Goal: Book appointment/travel/reservation

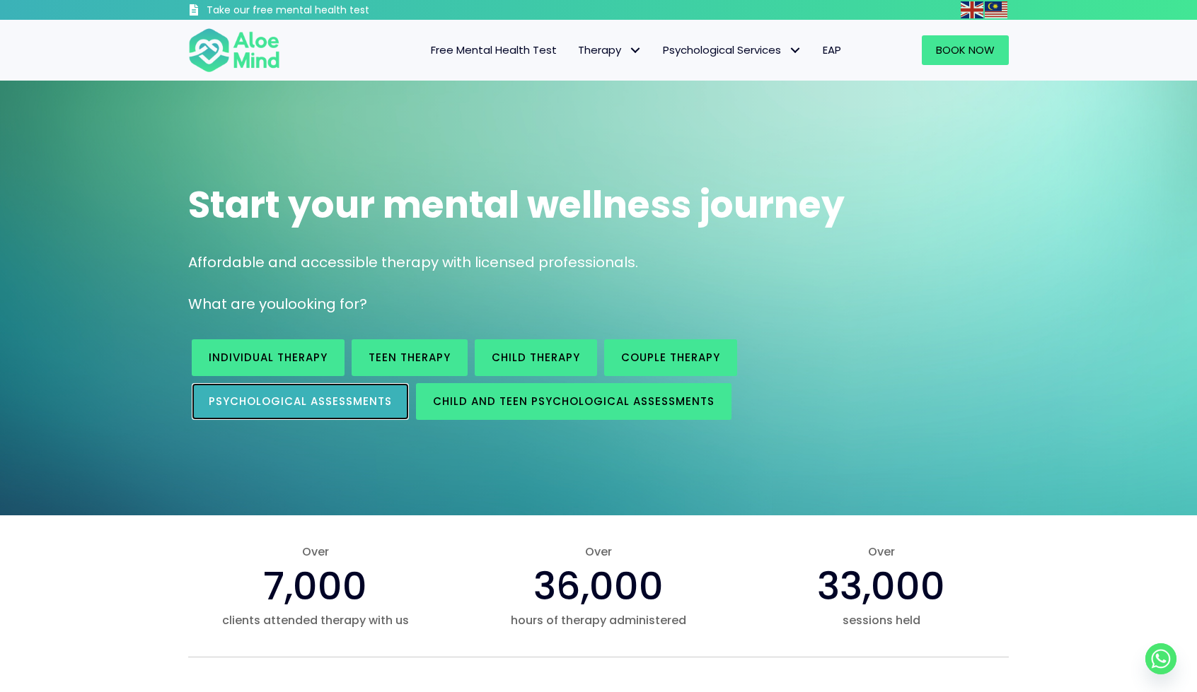
click at [354, 398] on span "Psychological assessments" at bounding box center [300, 401] width 183 height 15
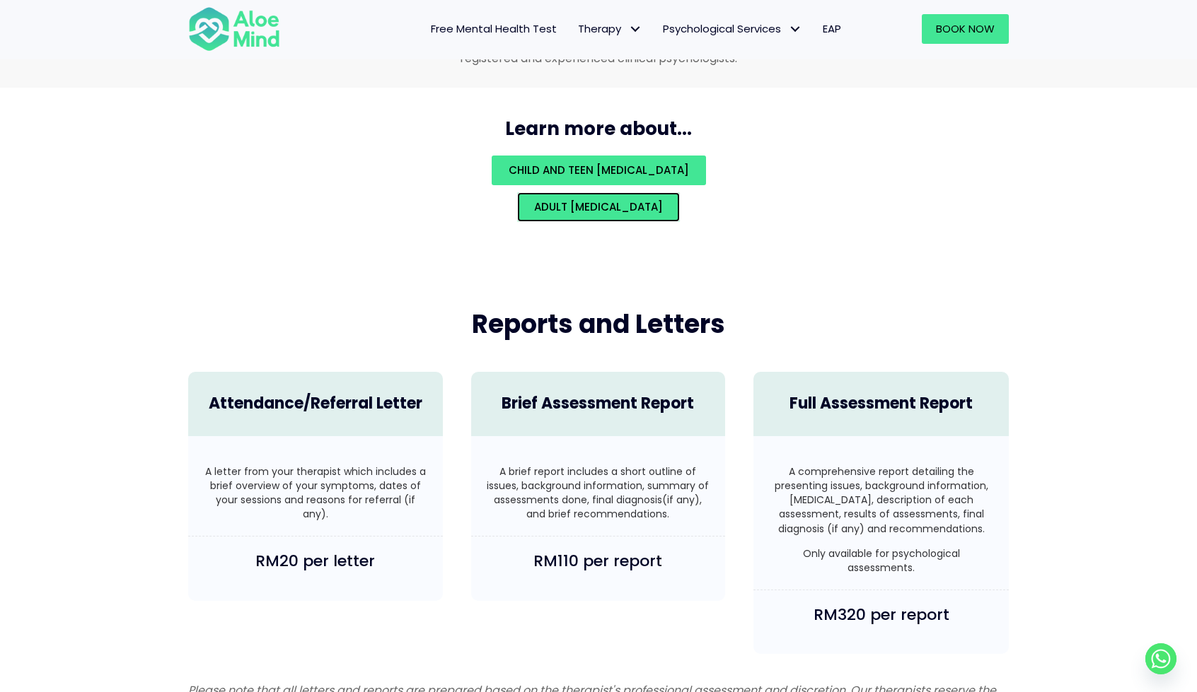
scroll to position [3215, 0]
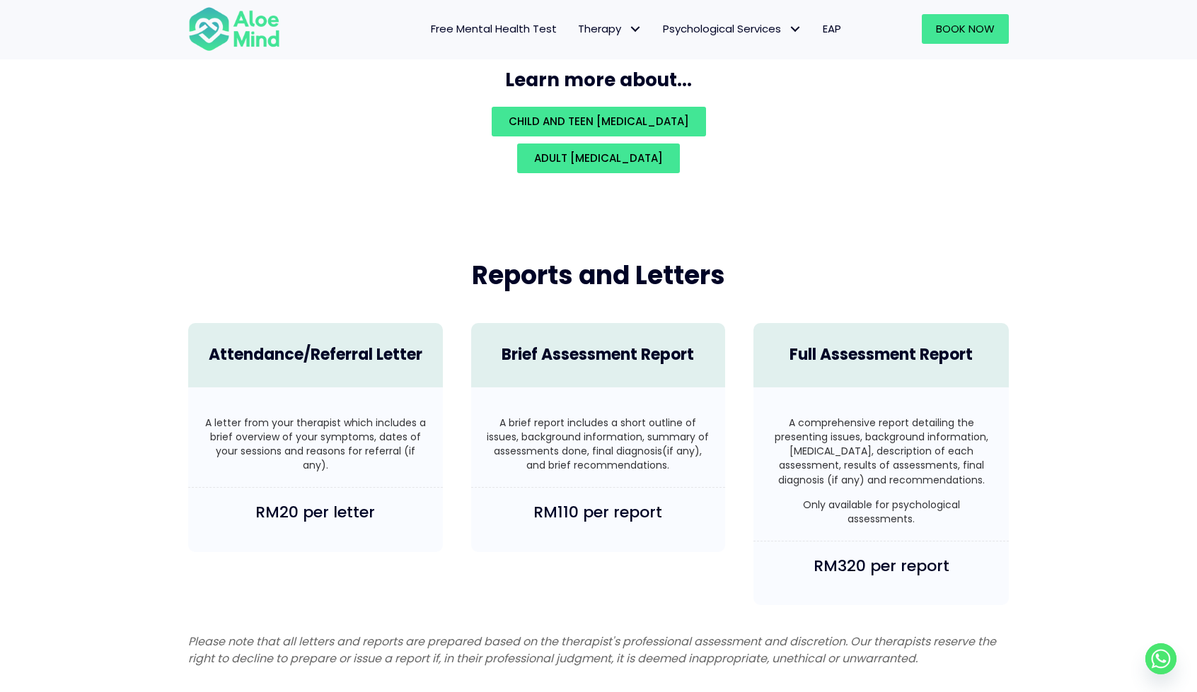
click at [625, 344] on h4 "Brief Assessment Report" at bounding box center [598, 355] width 226 height 22
click at [618, 151] on span "Adult psychological assessment" at bounding box center [598, 158] width 129 height 15
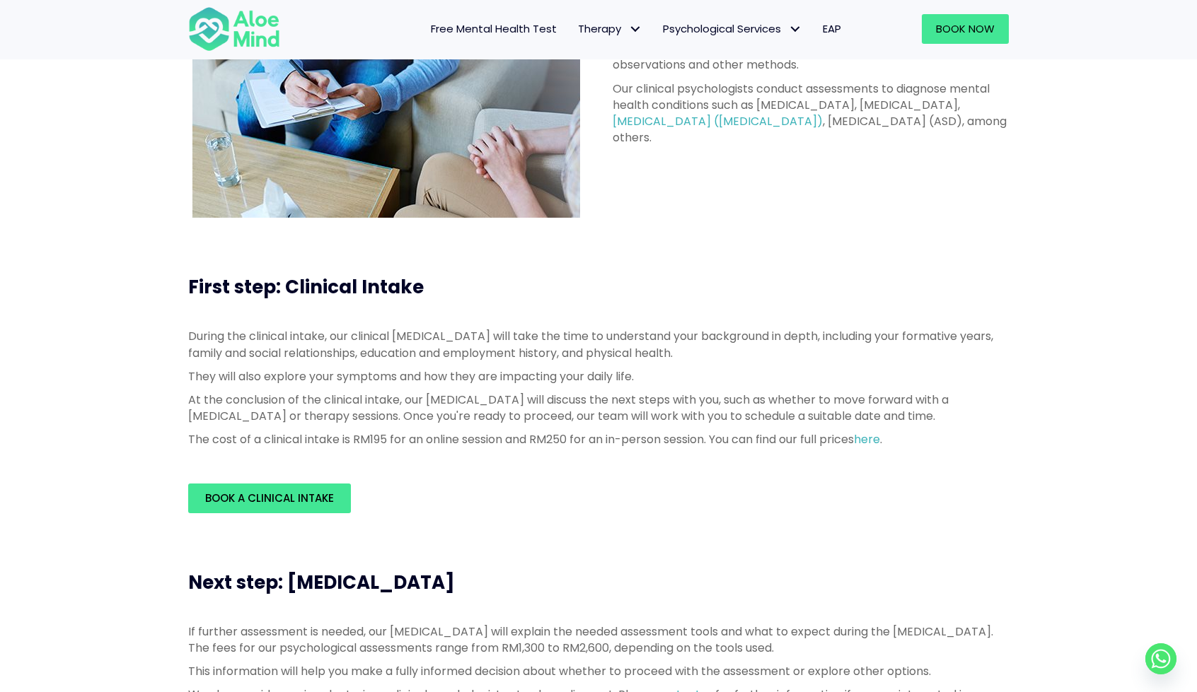
scroll to position [141, 0]
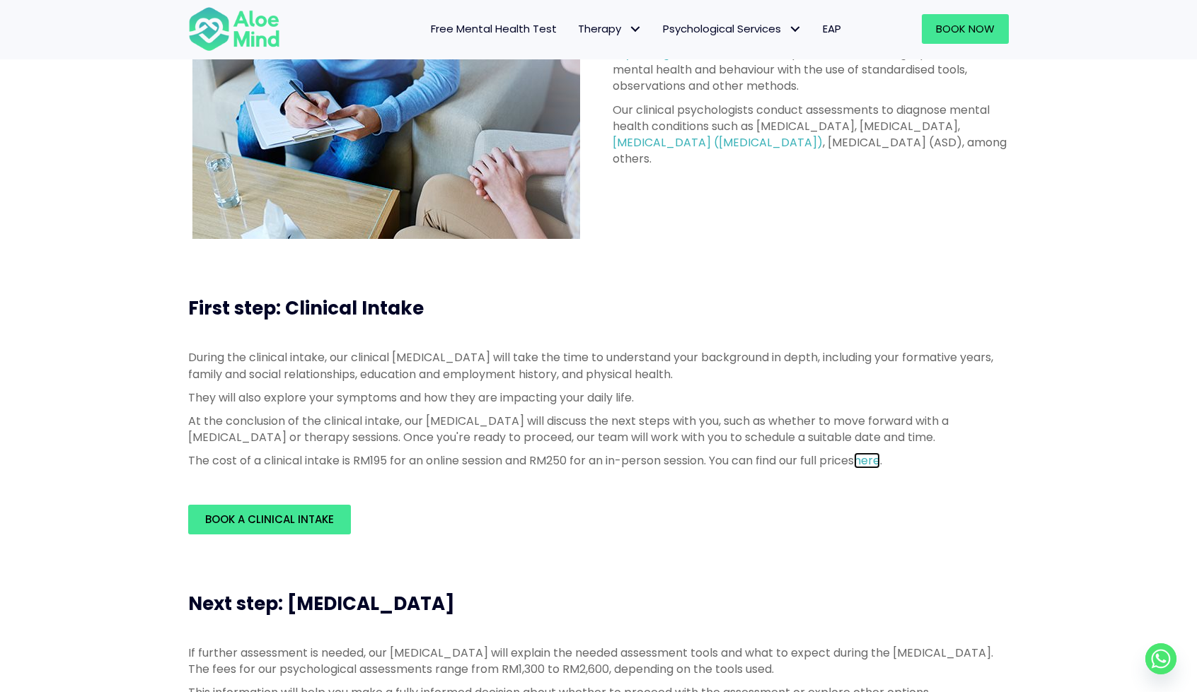
click at [880, 453] on link "here" at bounding box center [867, 461] width 26 height 16
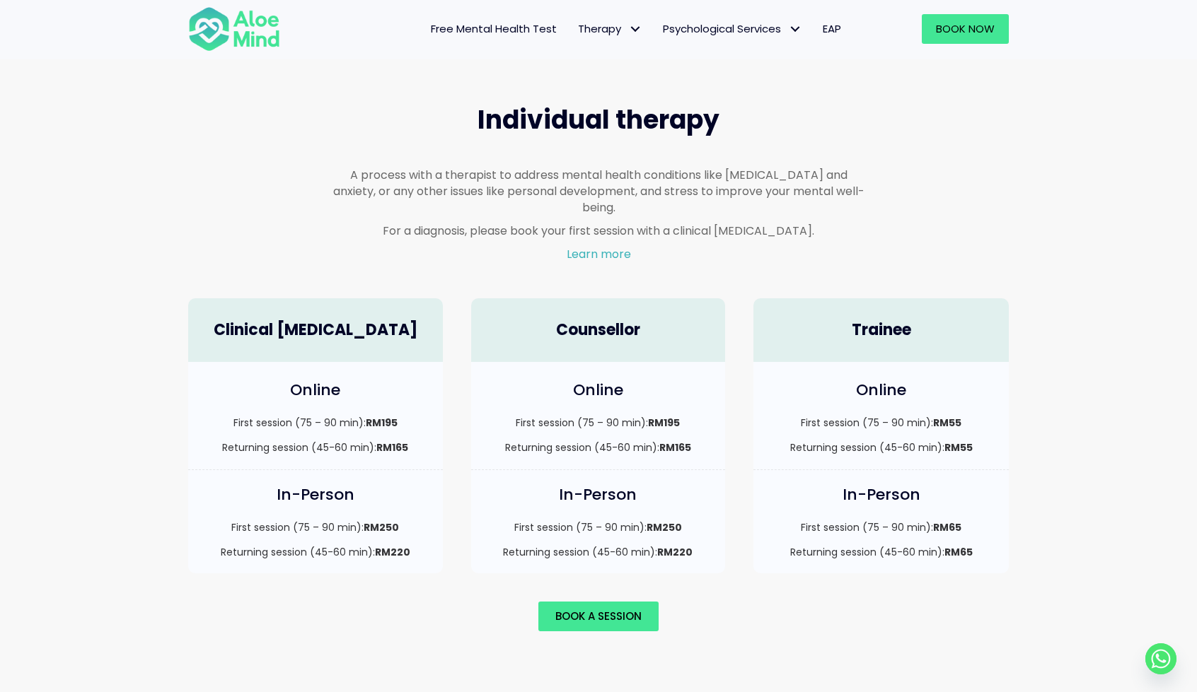
scroll to position [778, 0]
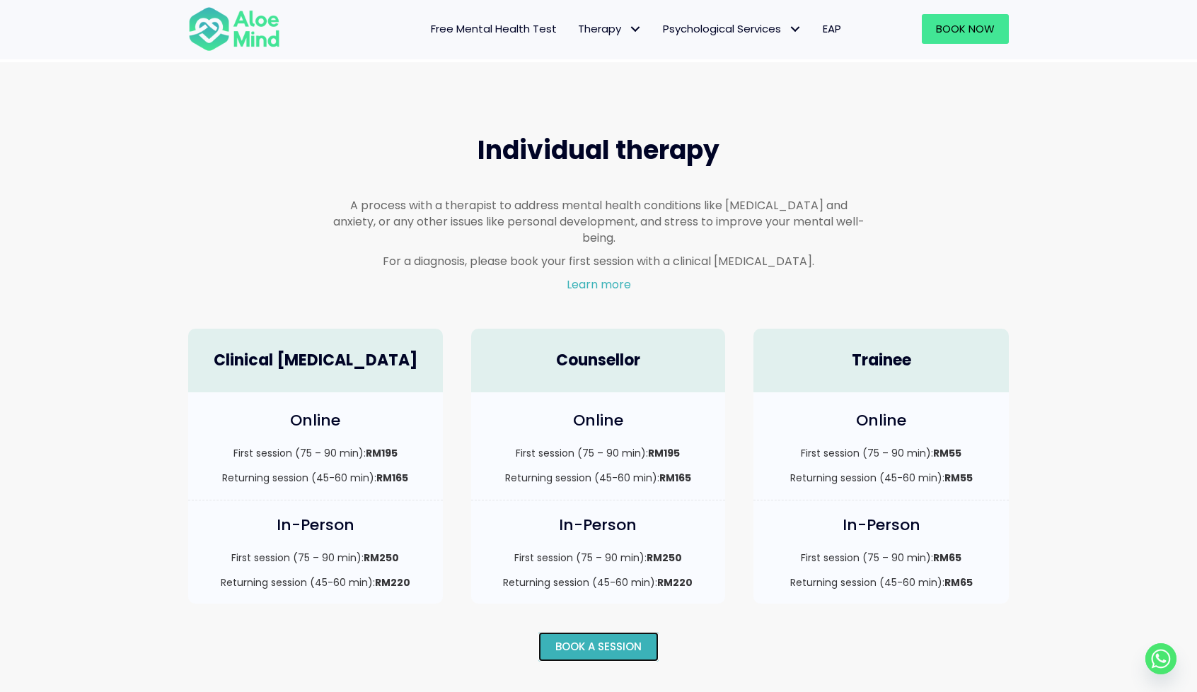
click at [581, 639] on span "Book a session" at bounding box center [598, 646] width 86 height 15
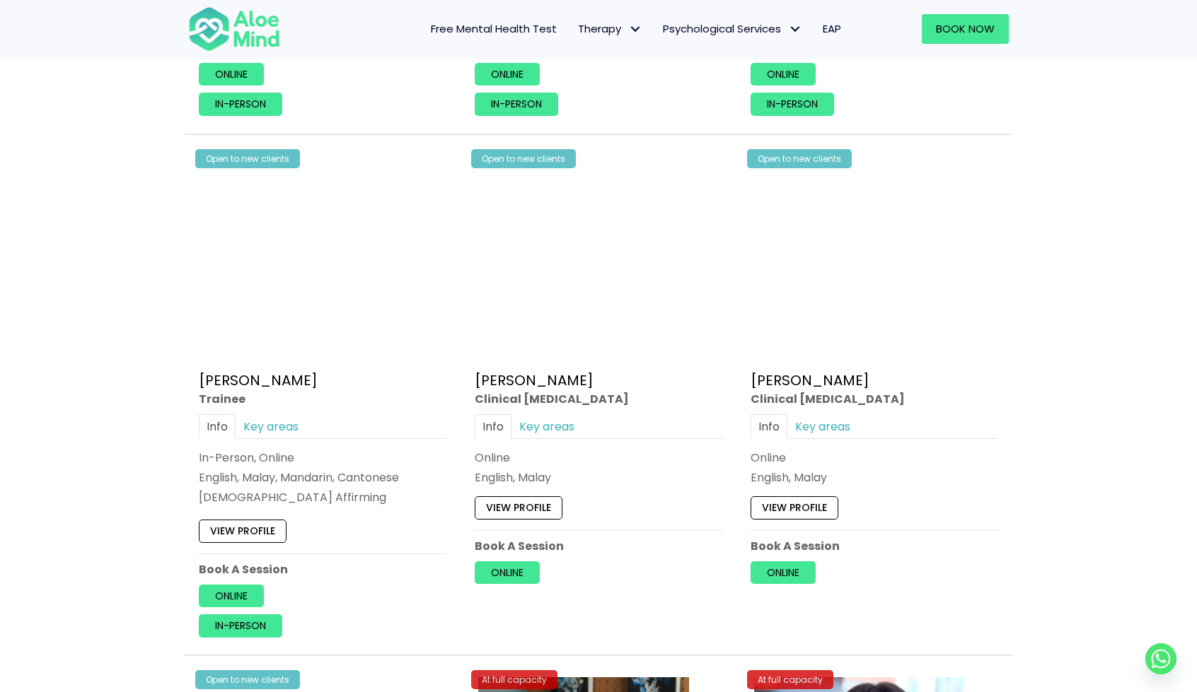
scroll to position [3961, 0]
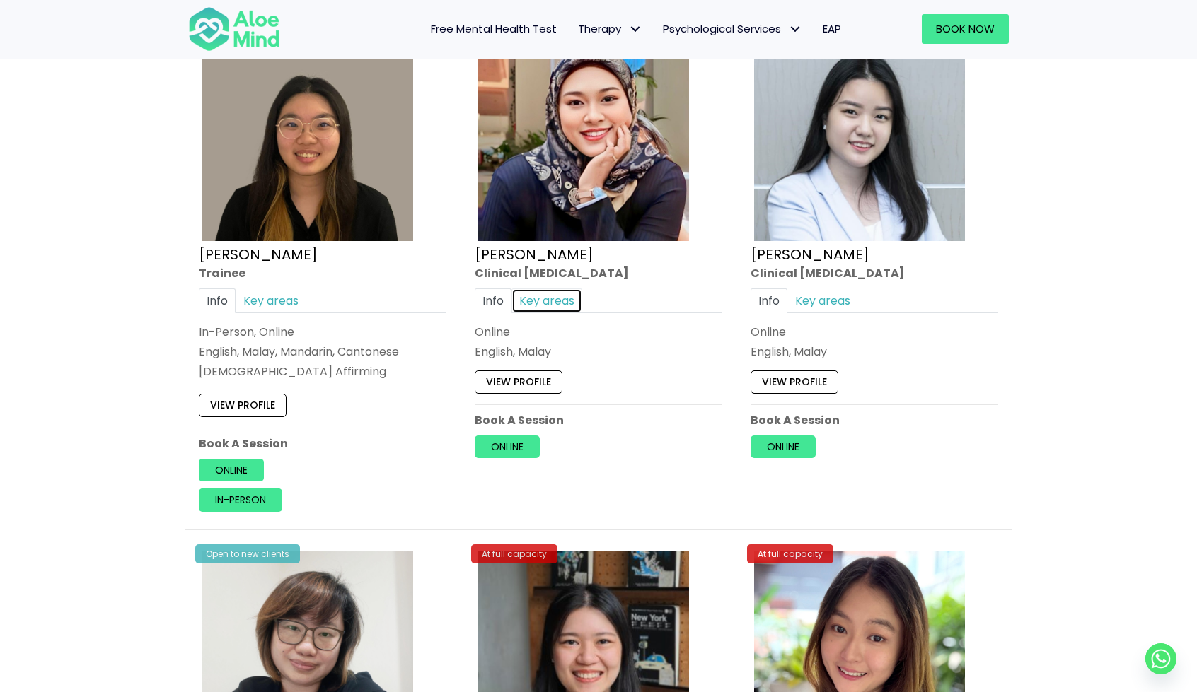
click at [544, 292] on link "Key areas" at bounding box center [546, 300] width 71 height 25
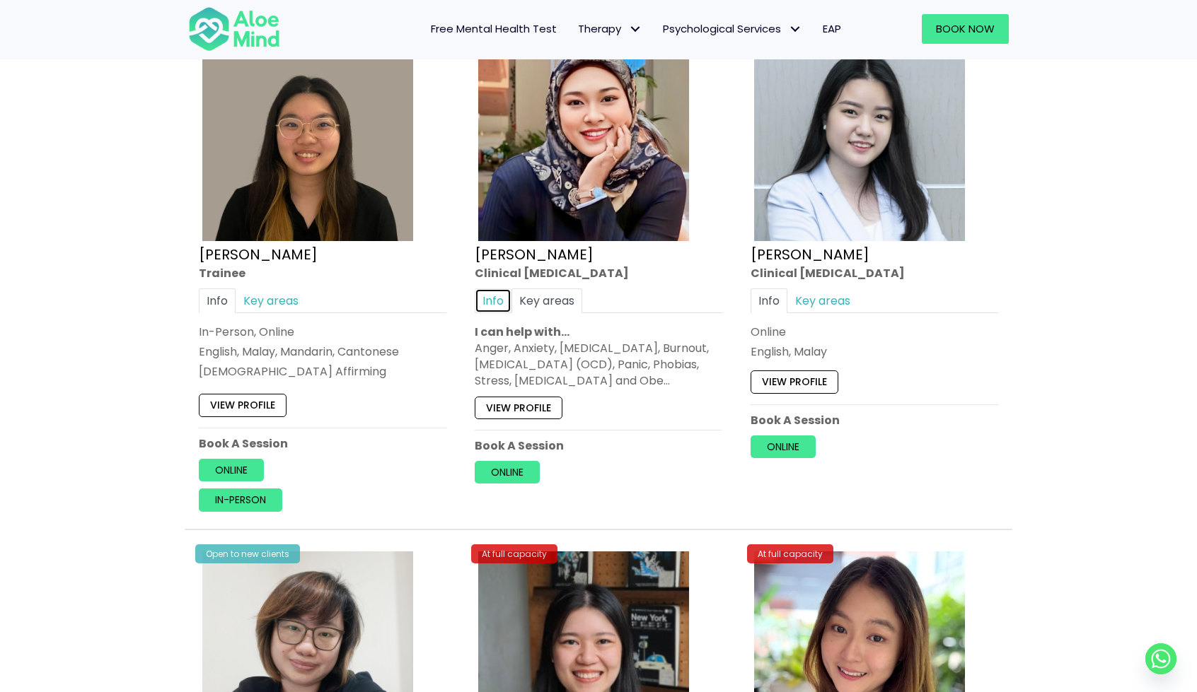
click at [492, 291] on link "Info" at bounding box center [493, 300] width 37 height 25
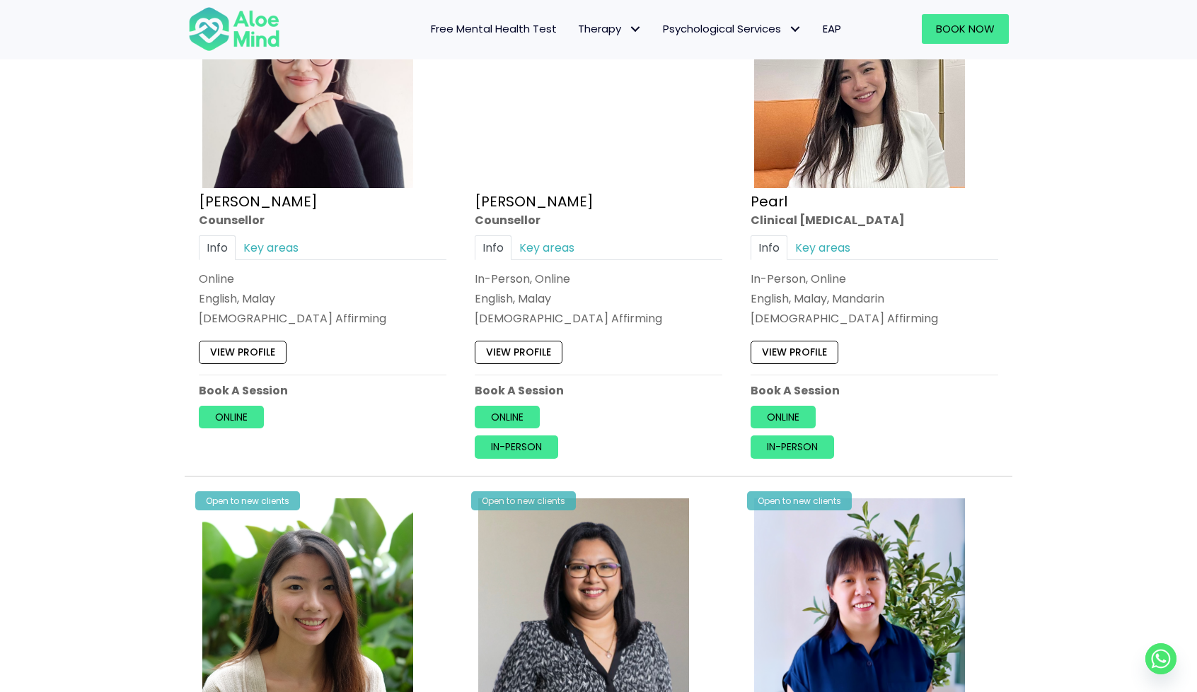
scroll to position [2688, 0]
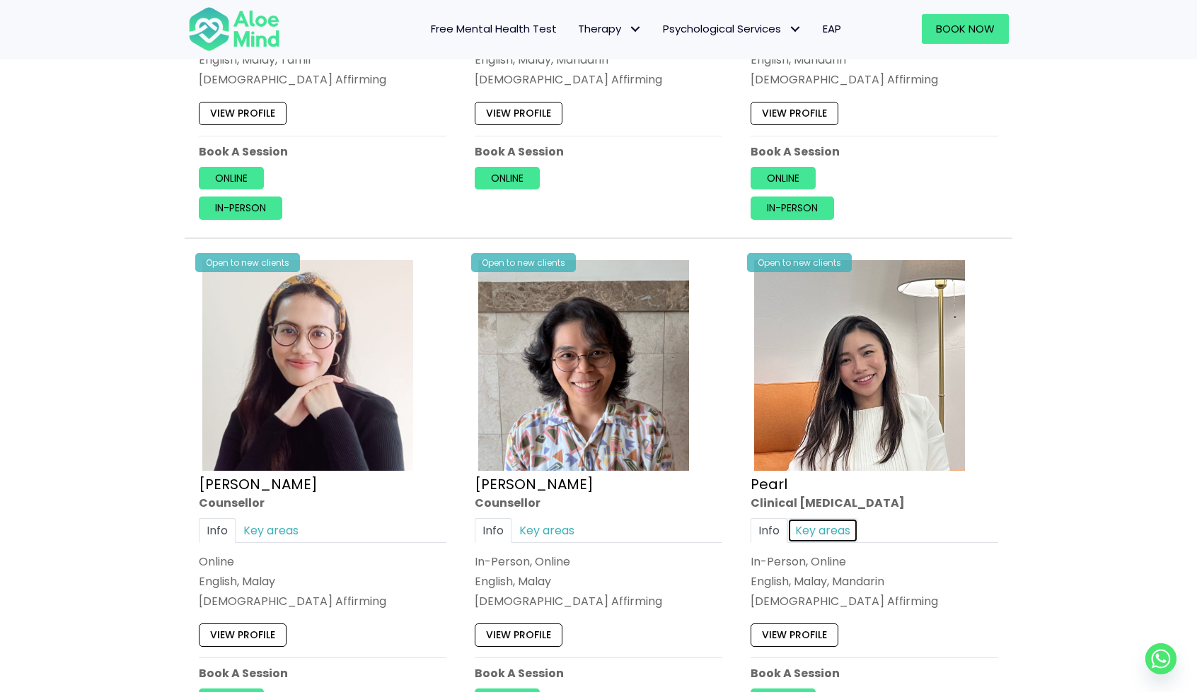
click at [813, 525] on link "Key areas" at bounding box center [822, 530] width 71 height 25
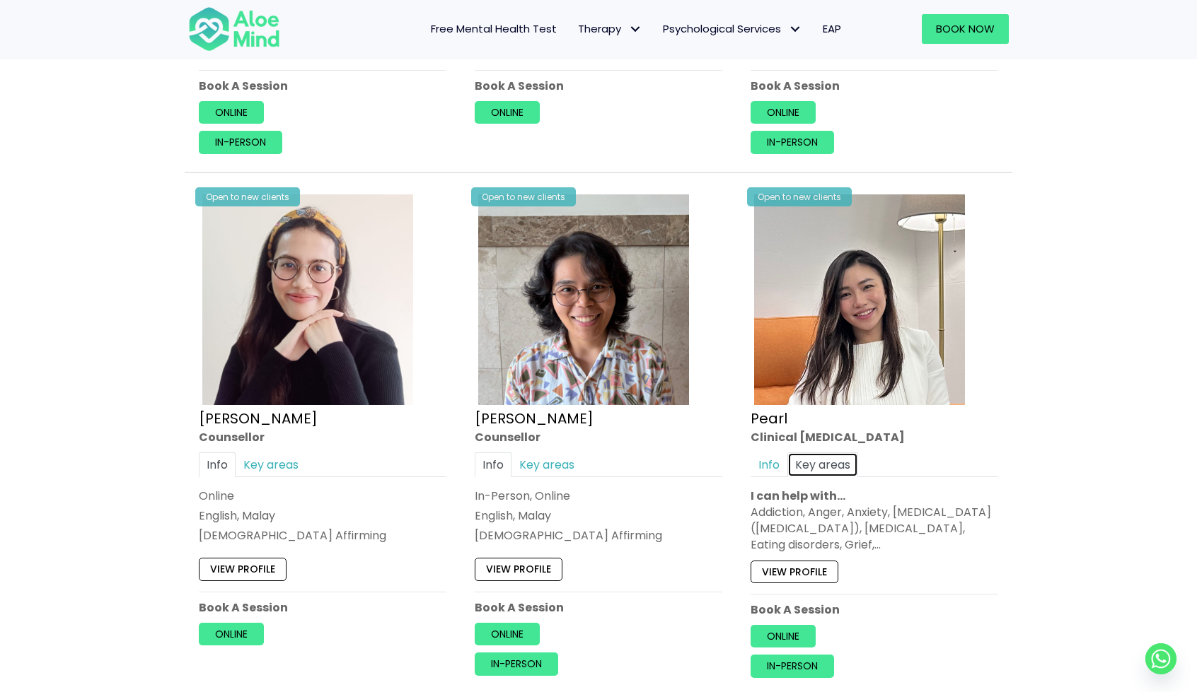
scroll to position [2758, 0]
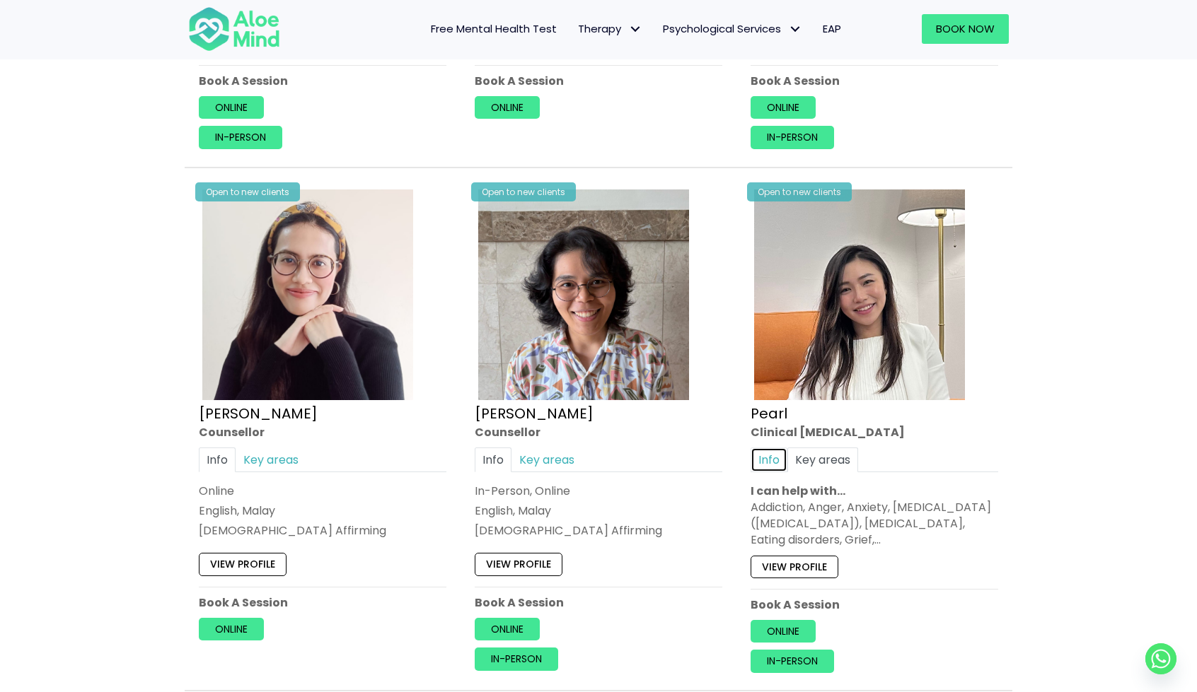
click at [772, 453] on link "Info" at bounding box center [768, 459] width 37 height 25
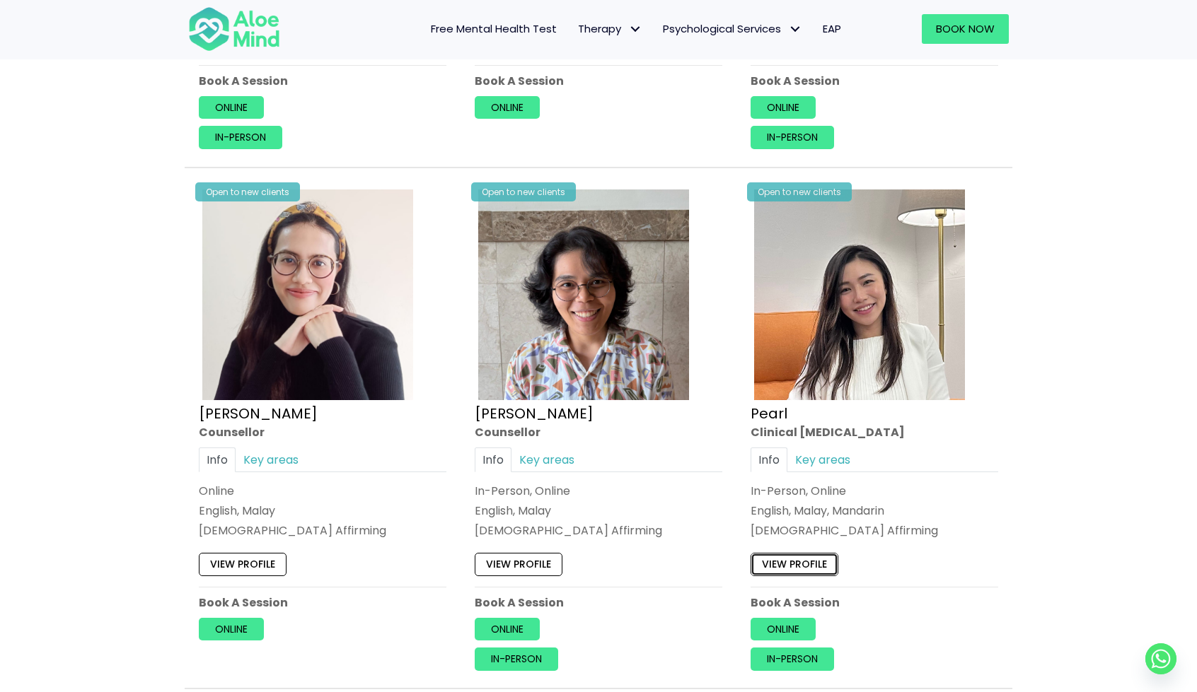
click at [796, 562] on link "View profile" at bounding box center [794, 564] width 88 height 23
click at [558, 450] on link "Key areas" at bounding box center [546, 459] width 71 height 25
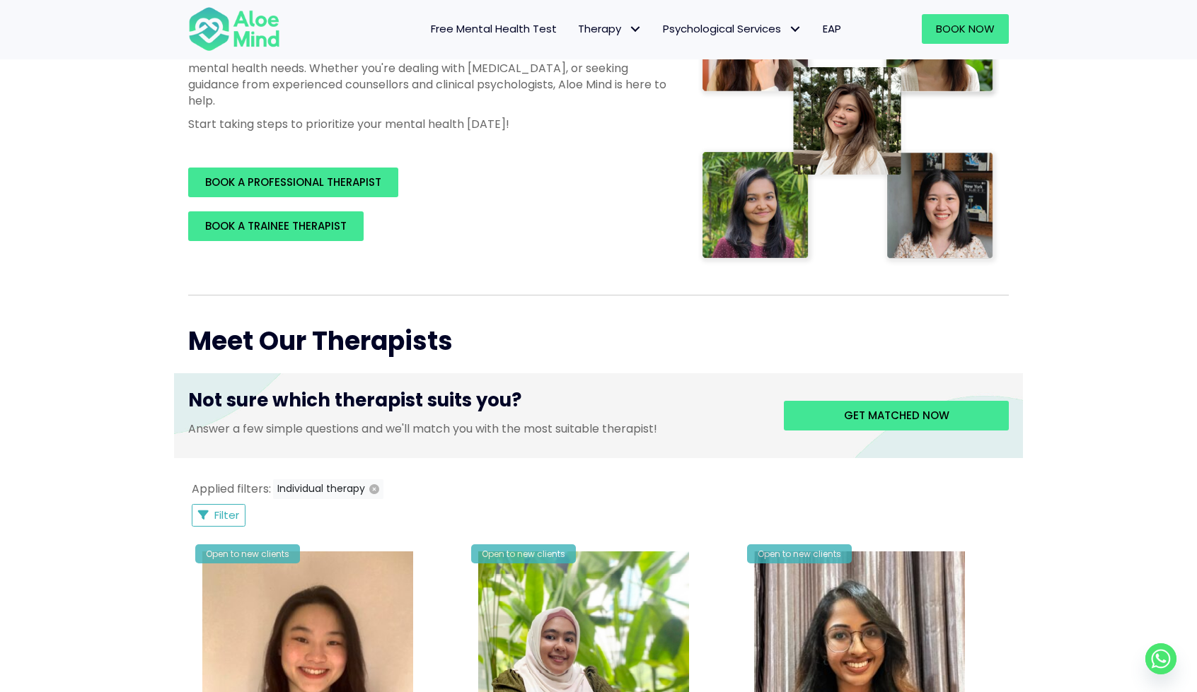
scroll to position [283, 0]
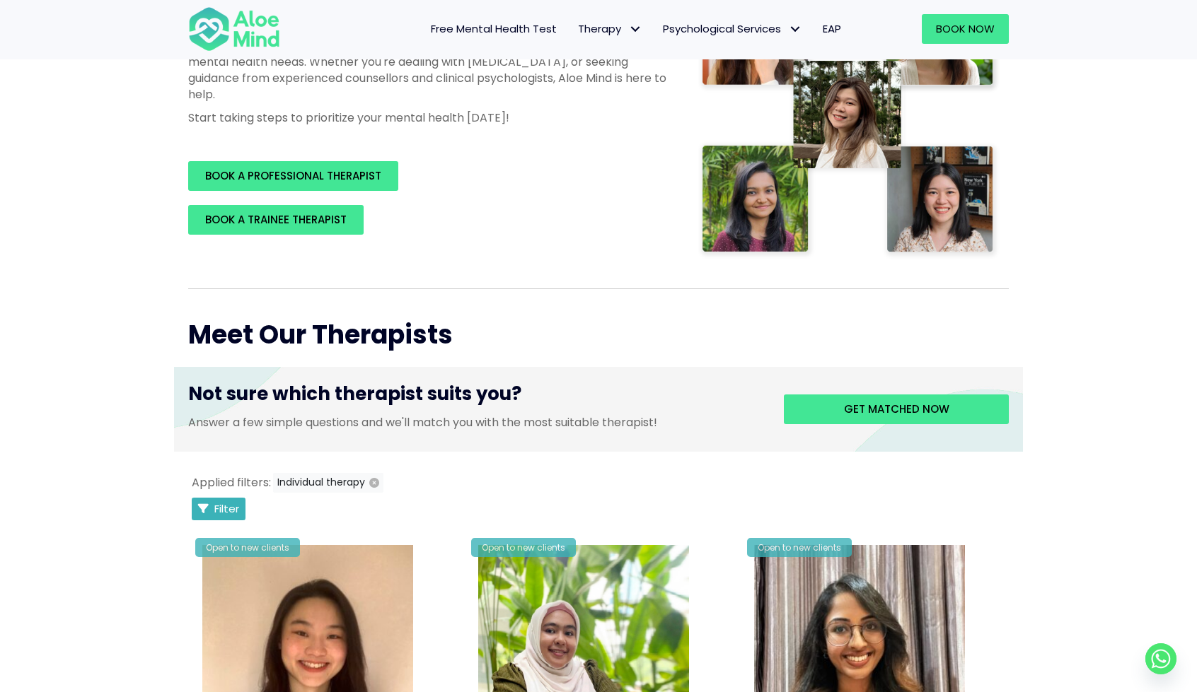
click at [221, 511] on span "Filter" at bounding box center [226, 508] width 25 height 15
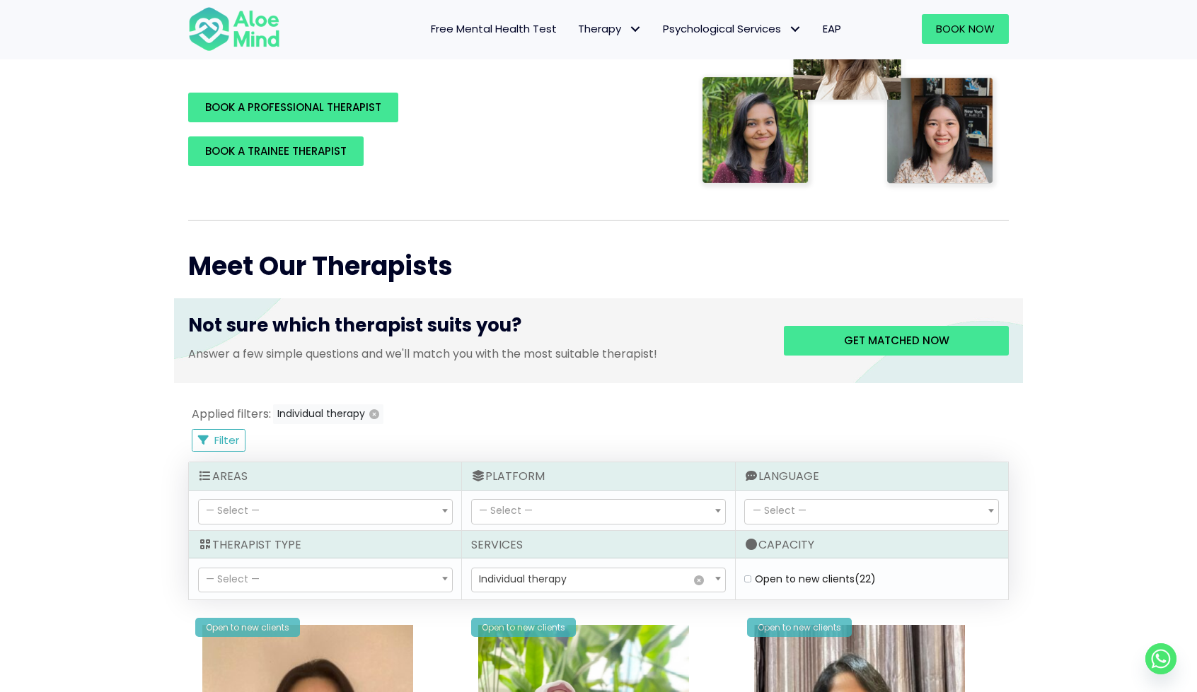
scroll to position [354, 0]
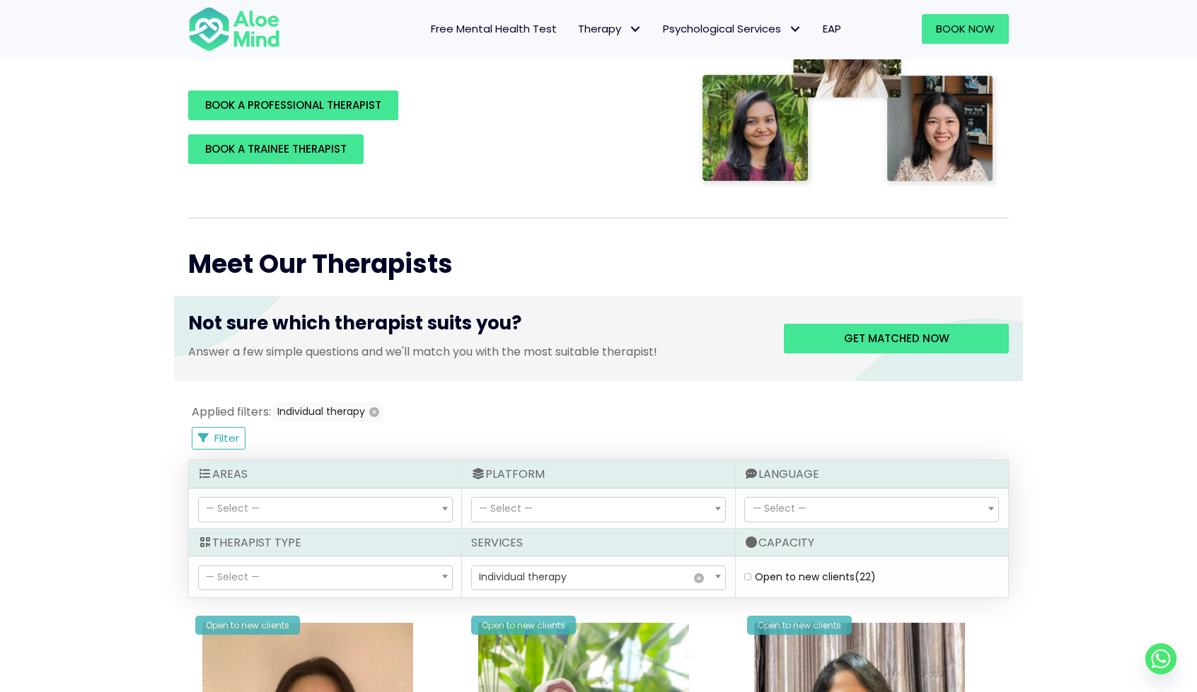
click at [407, 513] on span "— Select —" at bounding box center [325, 510] width 253 height 24
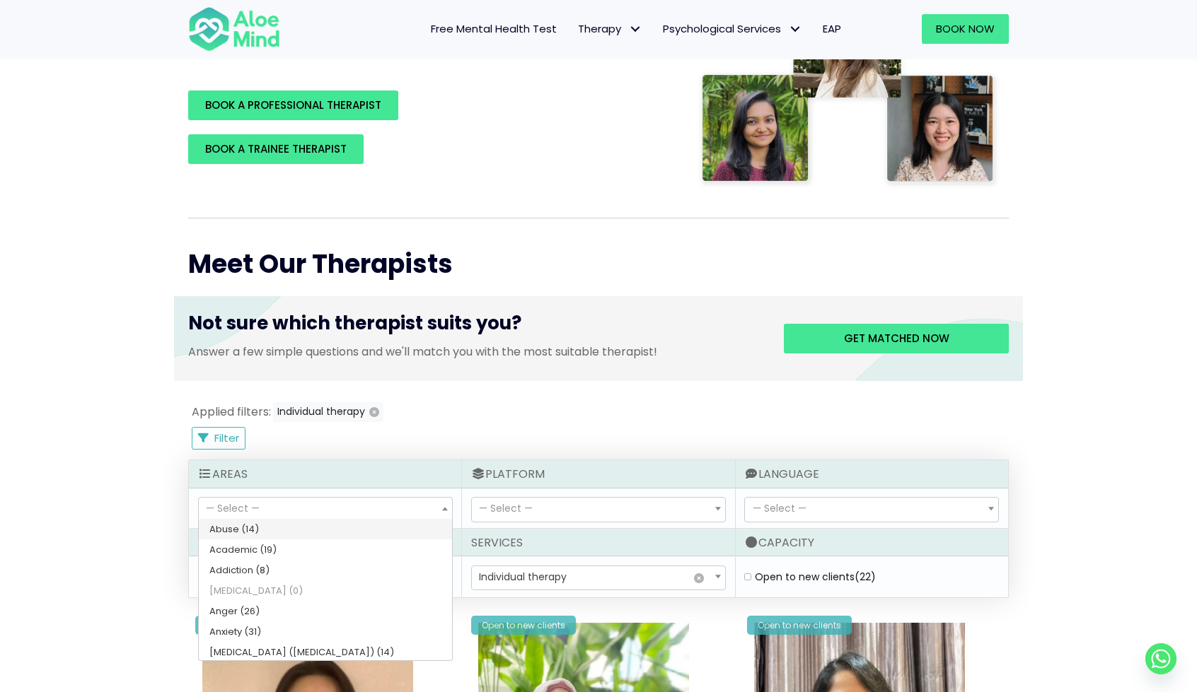
click at [407, 513] on span "— Select —" at bounding box center [325, 510] width 253 height 24
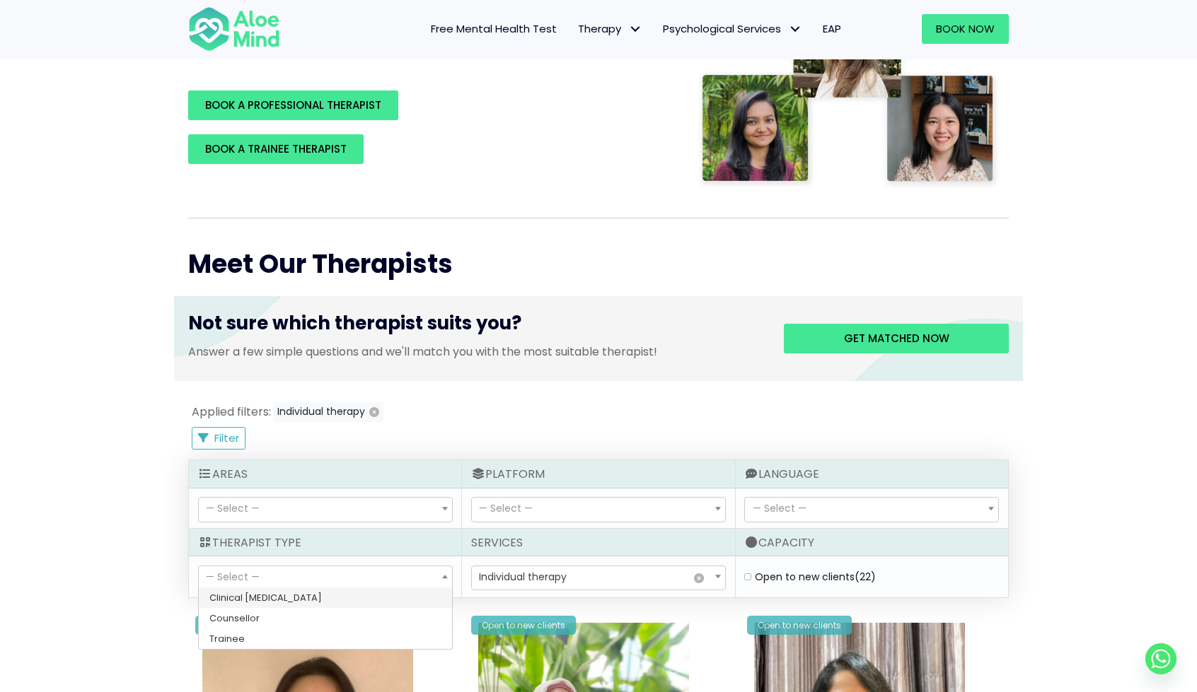
click at [405, 571] on span "— Select —" at bounding box center [325, 579] width 253 height 24
select select "36"
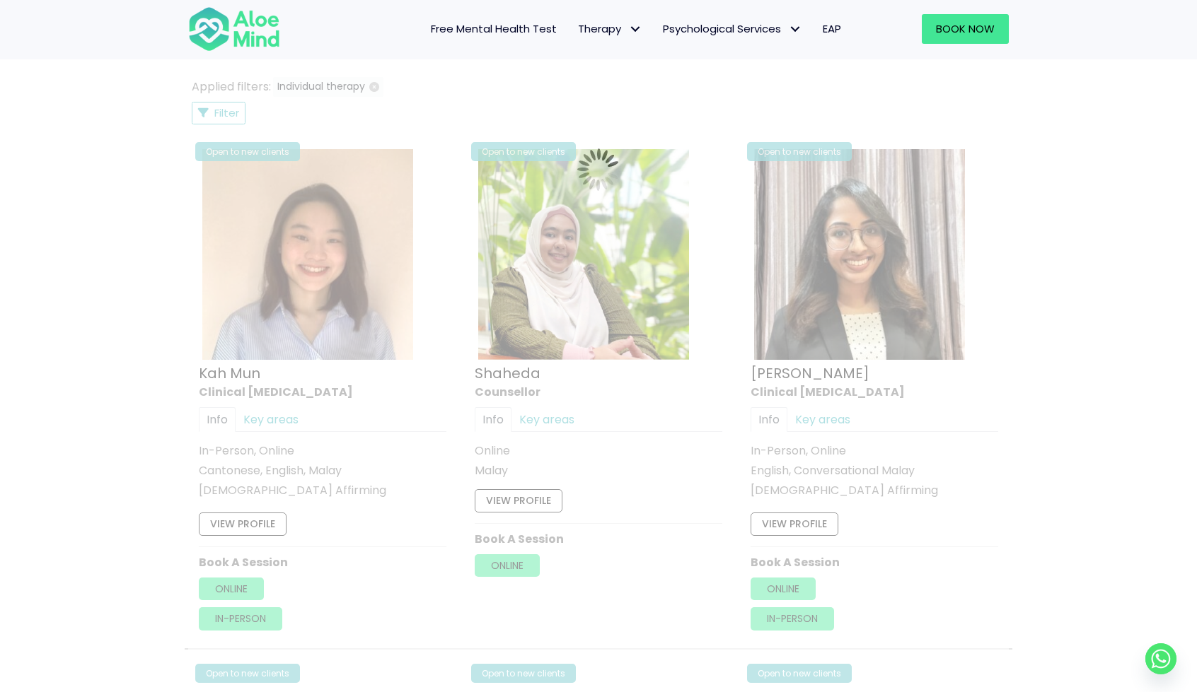
scroll to position [402, 0]
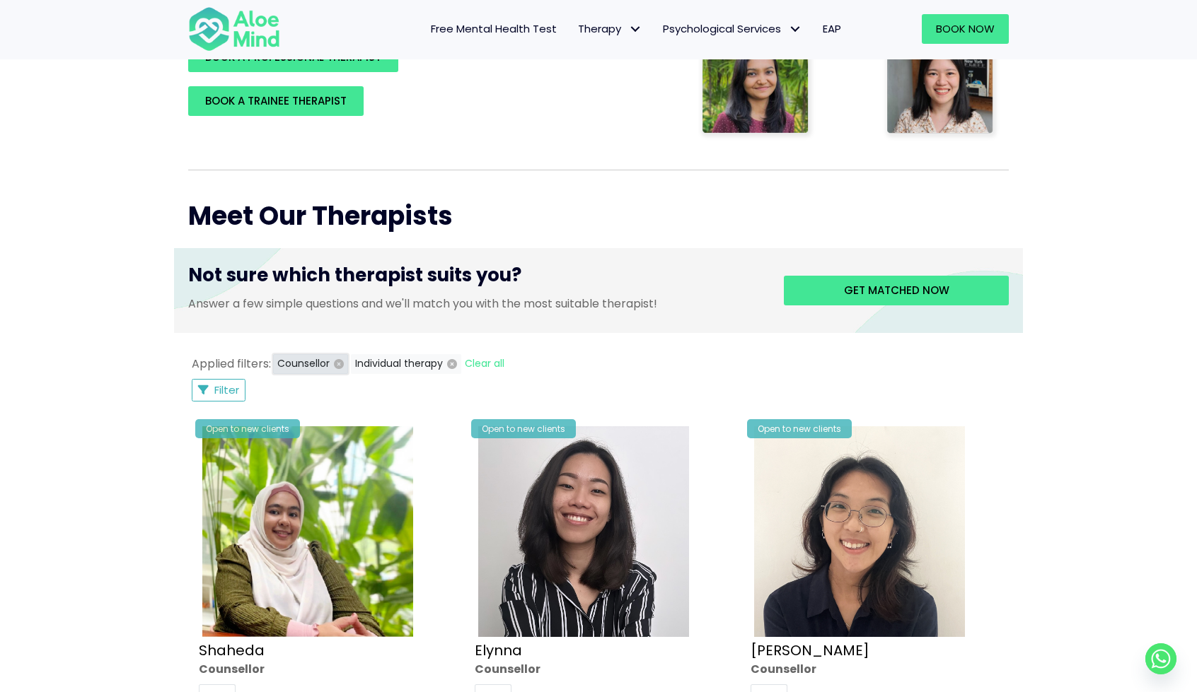
click at [334, 362] on icon "button" at bounding box center [339, 364] width 10 height 10
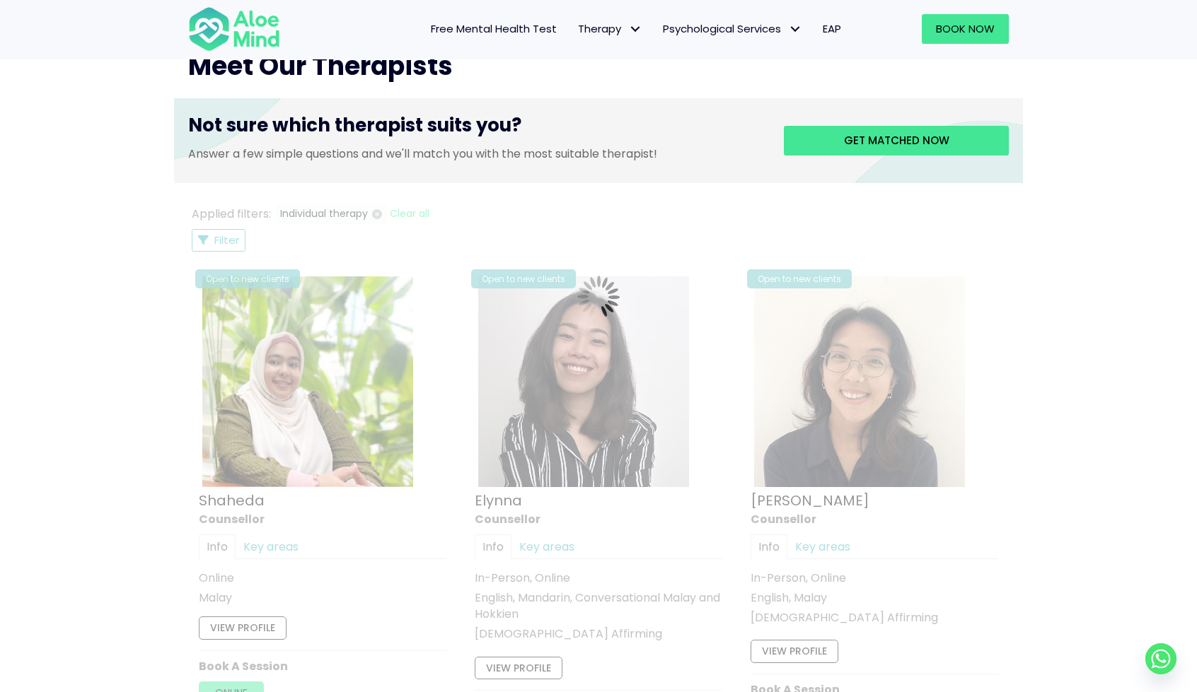
scroll to position [543, 0]
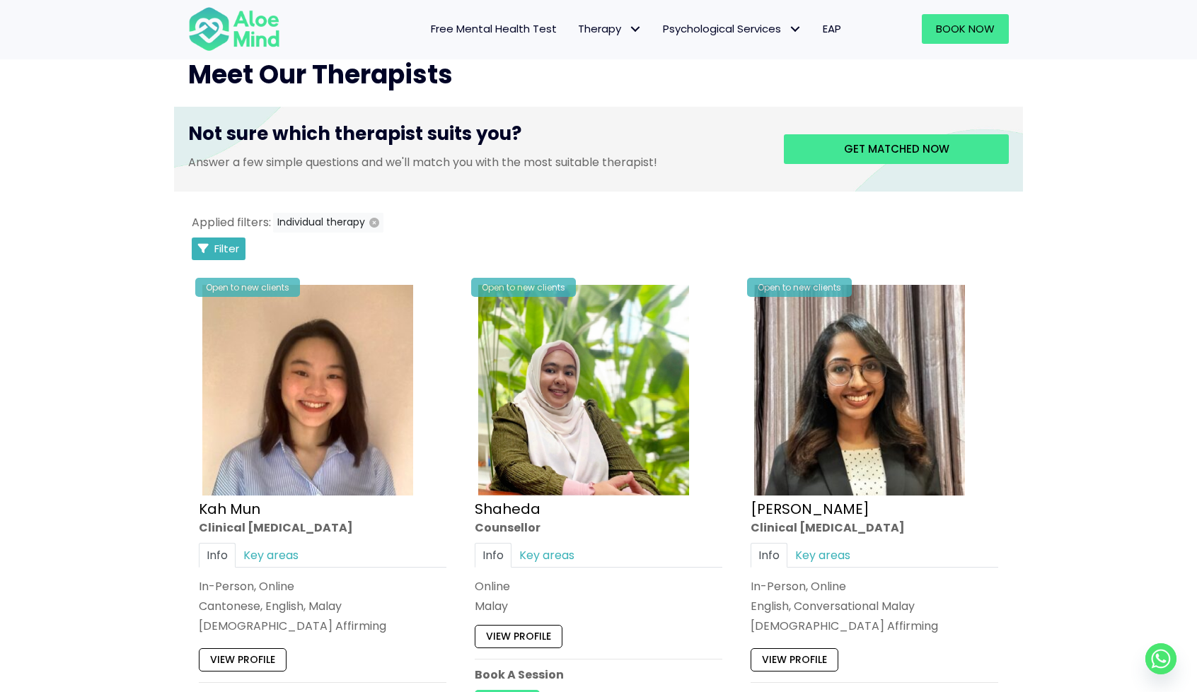
click at [230, 252] on span "Filter" at bounding box center [226, 248] width 25 height 15
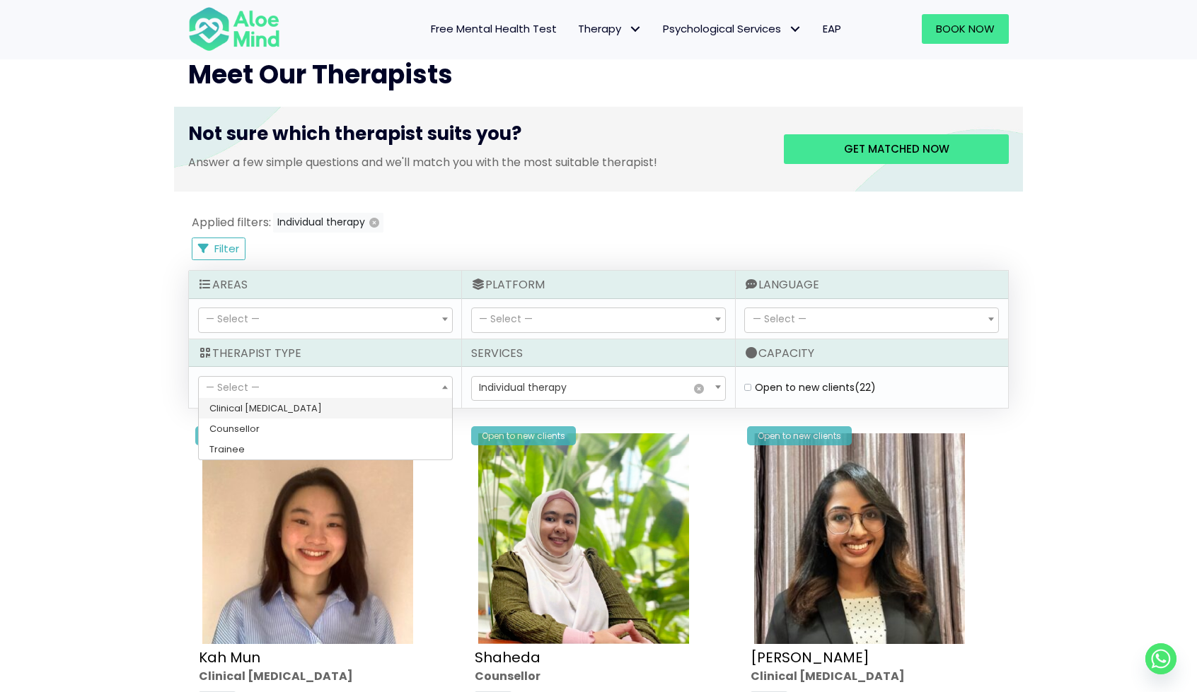
click at [338, 378] on span "— Select —" at bounding box center [325, 389] width 253 height 24
select select "15"
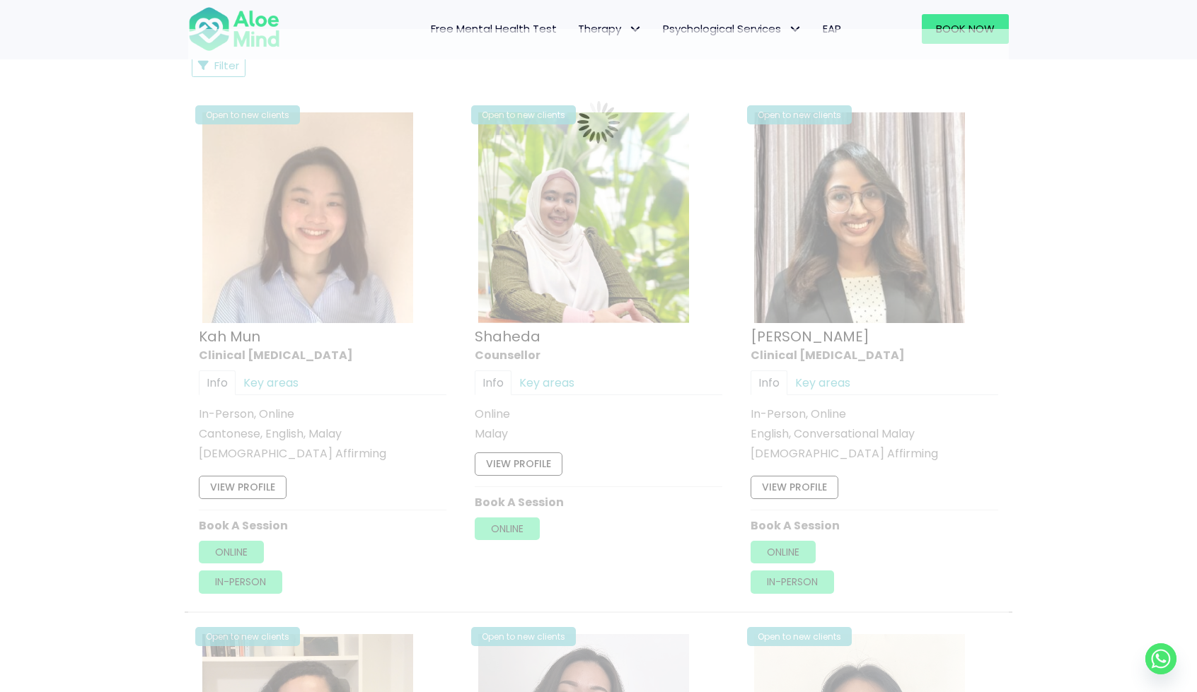
scroll to position [755, 0]
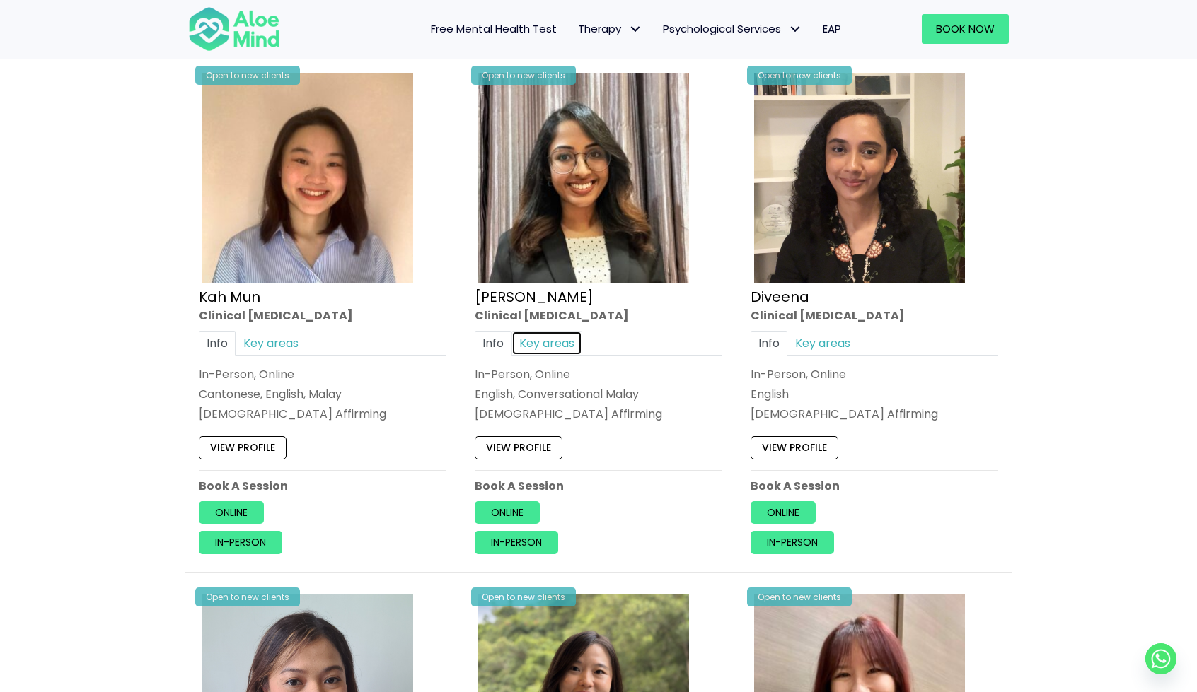
click at [559, 344] on link "Key areas" at bounding box center [546, 343] width 71 height 25
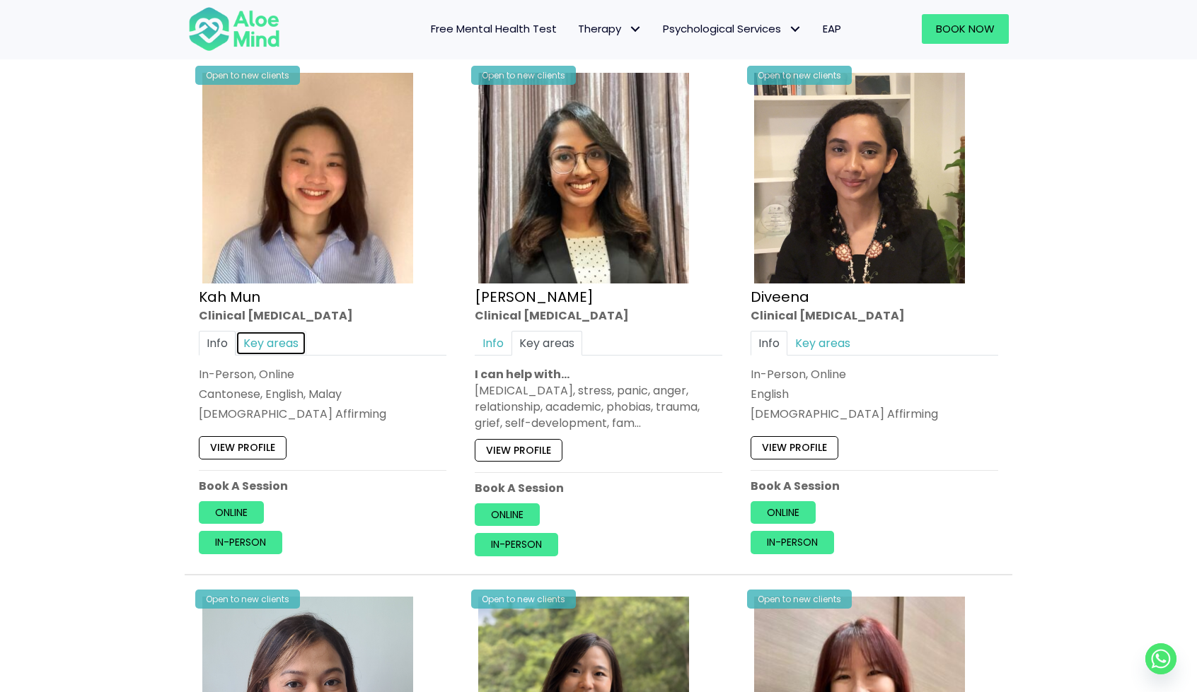
click at [286, 337] on link "Key areas" at bounding box center [271, 343] width 71 height 25
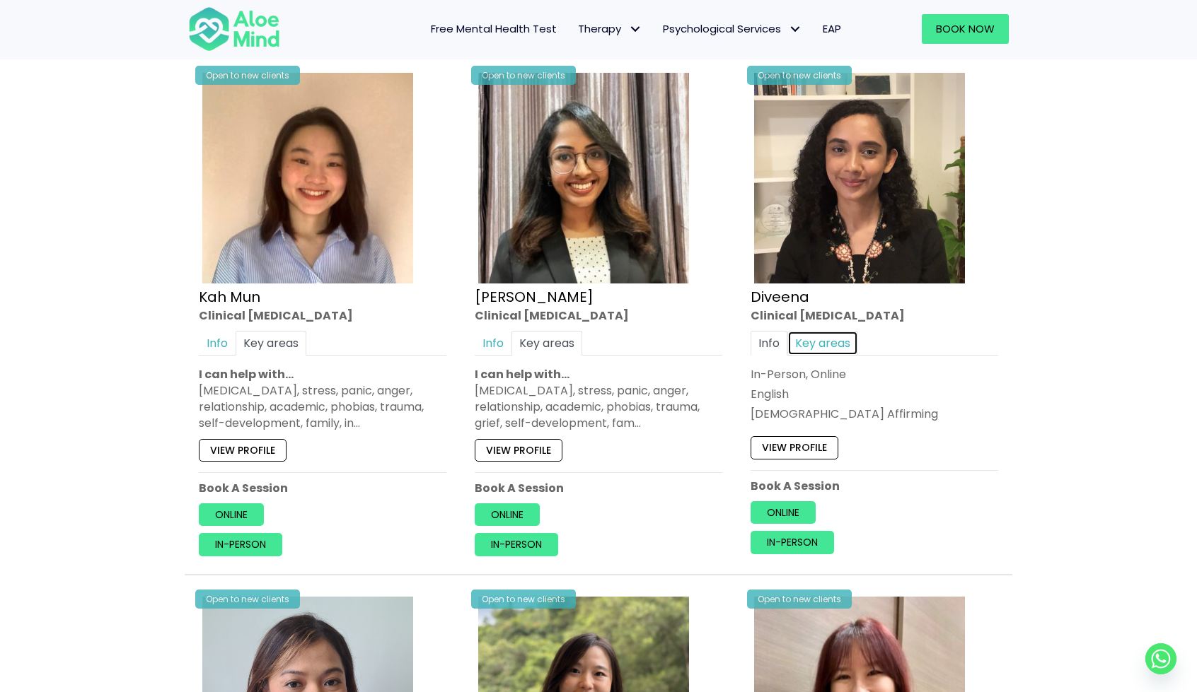
click at [827, 337] on link "Key areas" at bounding box center [822, 343] width 71 height 25
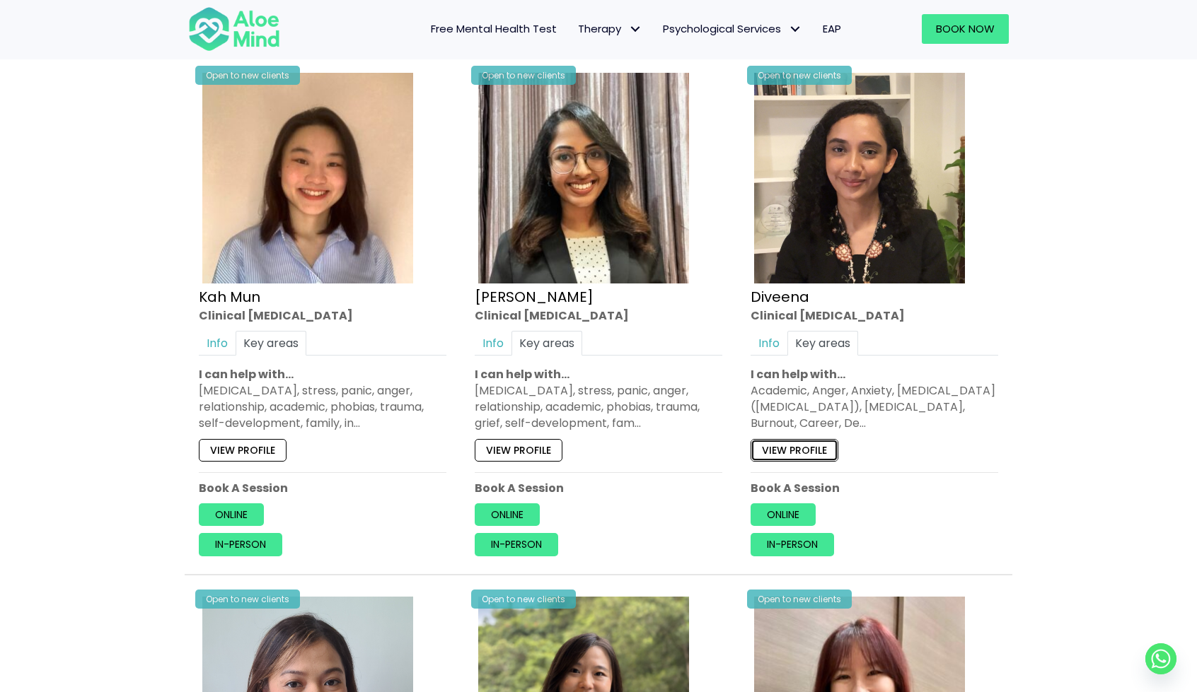
click at [788, 453] on link "View profile" at bounding box center [794, 450] width 88 height 23
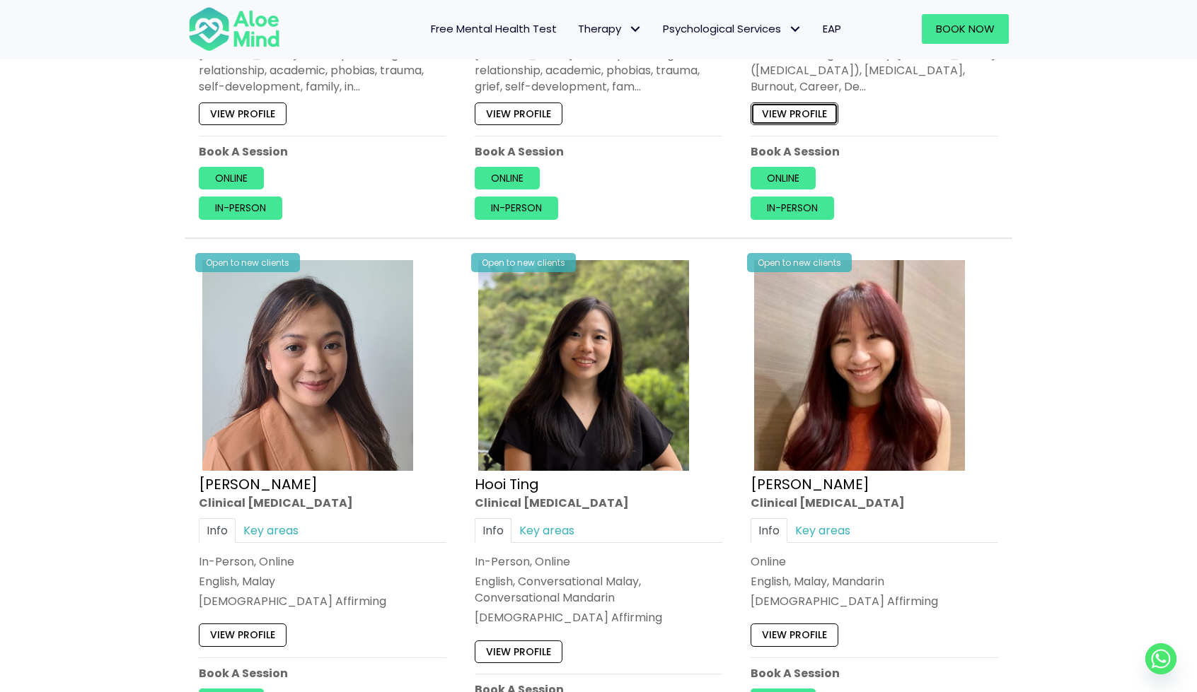
scroll to position [1109, 0]
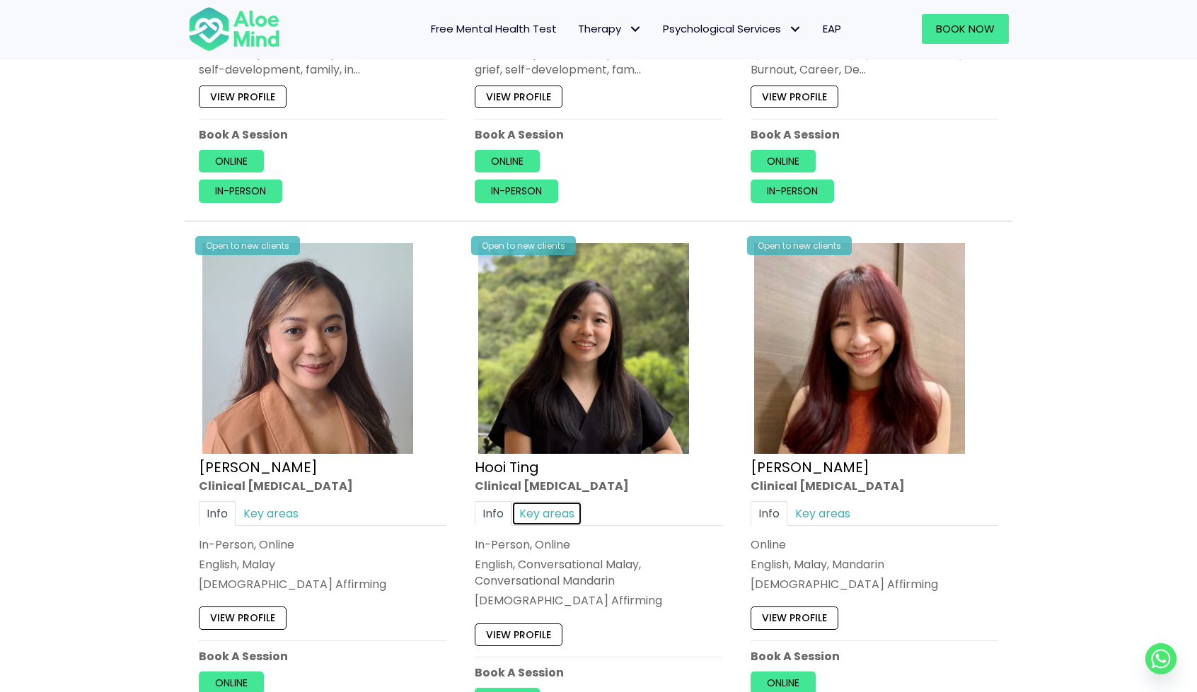
click at [558, 504] on link "Key areas" at bounding box center [546, 513] width 71 height 25
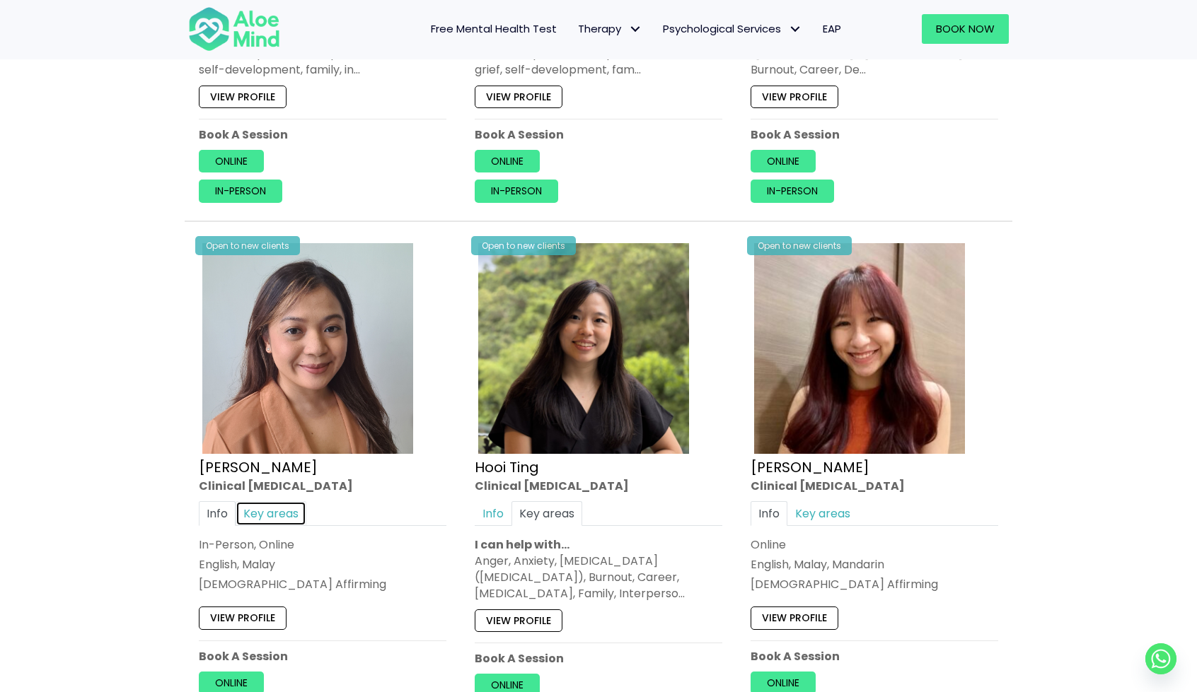
click at [295, 506] on link "Key areas" at bounding box center [271, 513] width 71 height 25
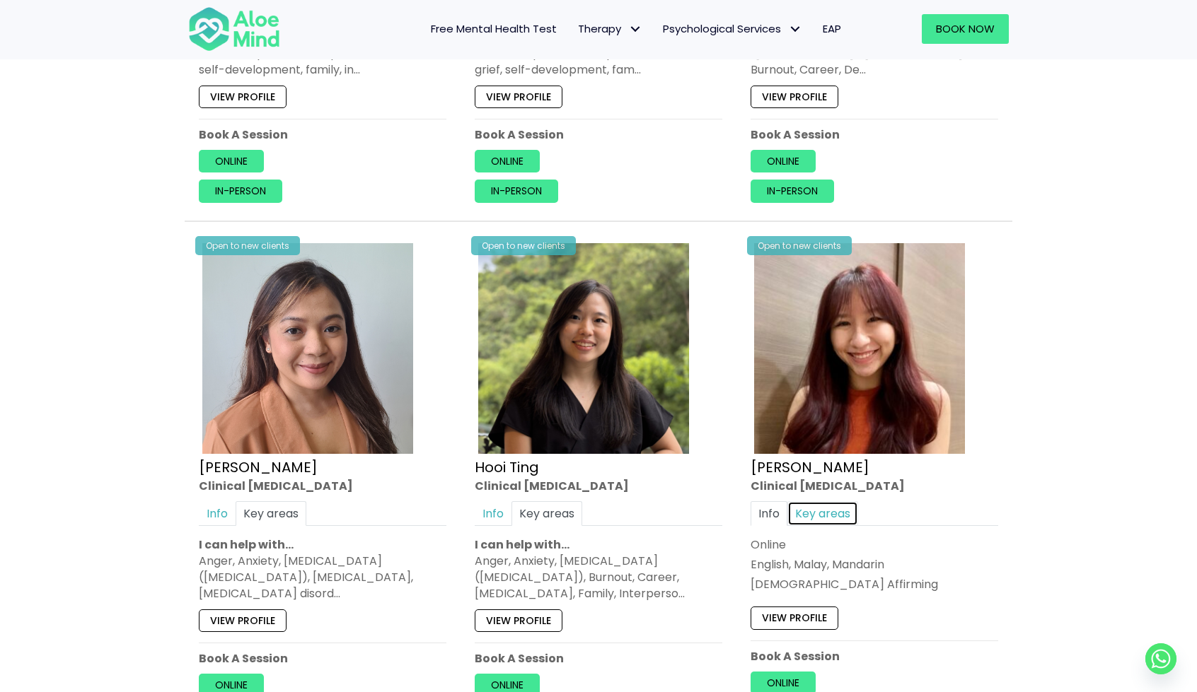
click at [818, 504] on link "Key areas" at bounding box center [822, 513] width 71 height 25
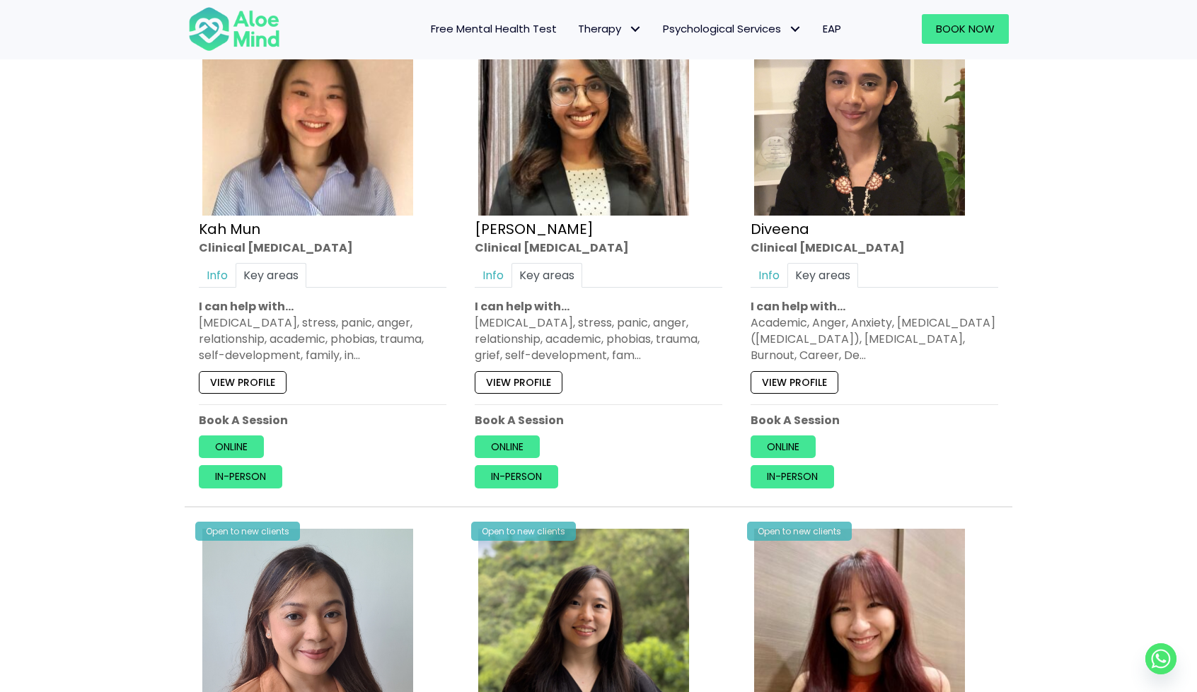
scroll to position [755, 0]
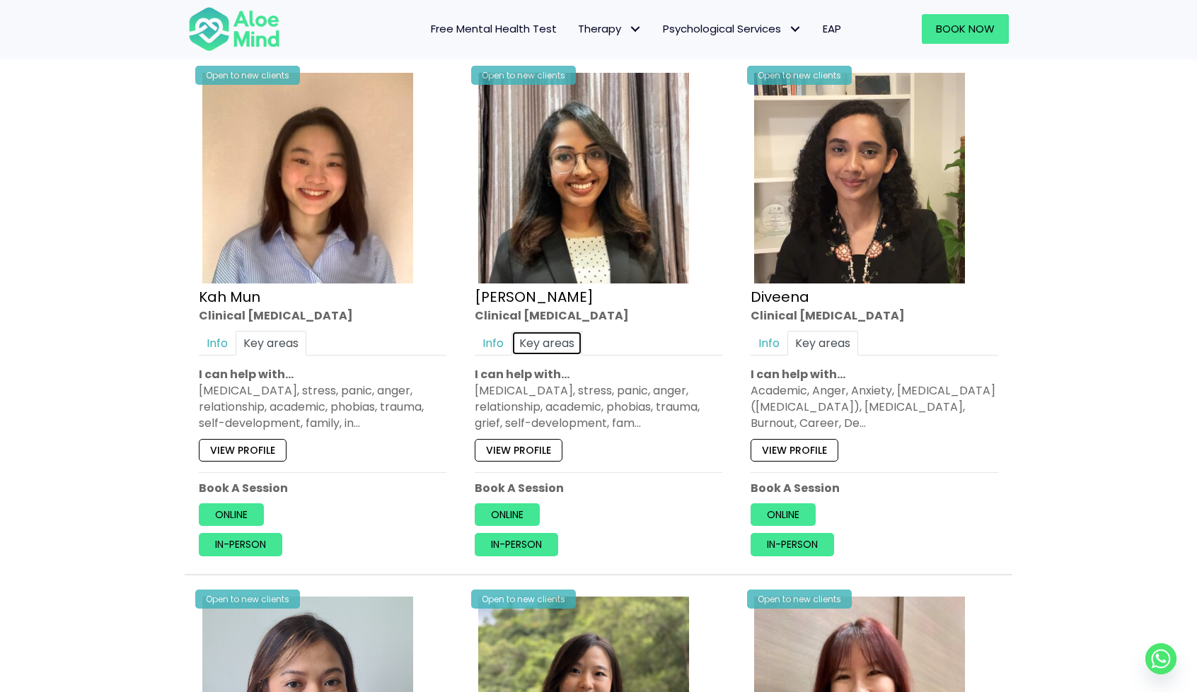
click at [559, 342] on link "Key areas" at bounding box center [546, 343] width 71 height 25
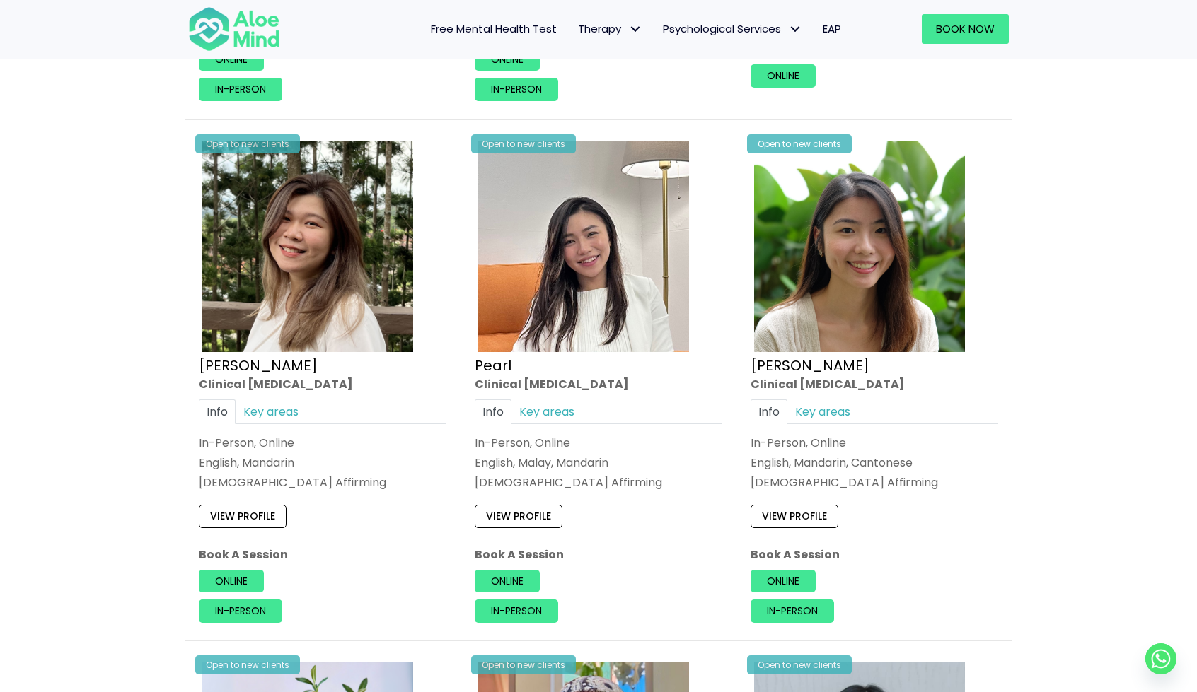
scroll to position [1746, 0]
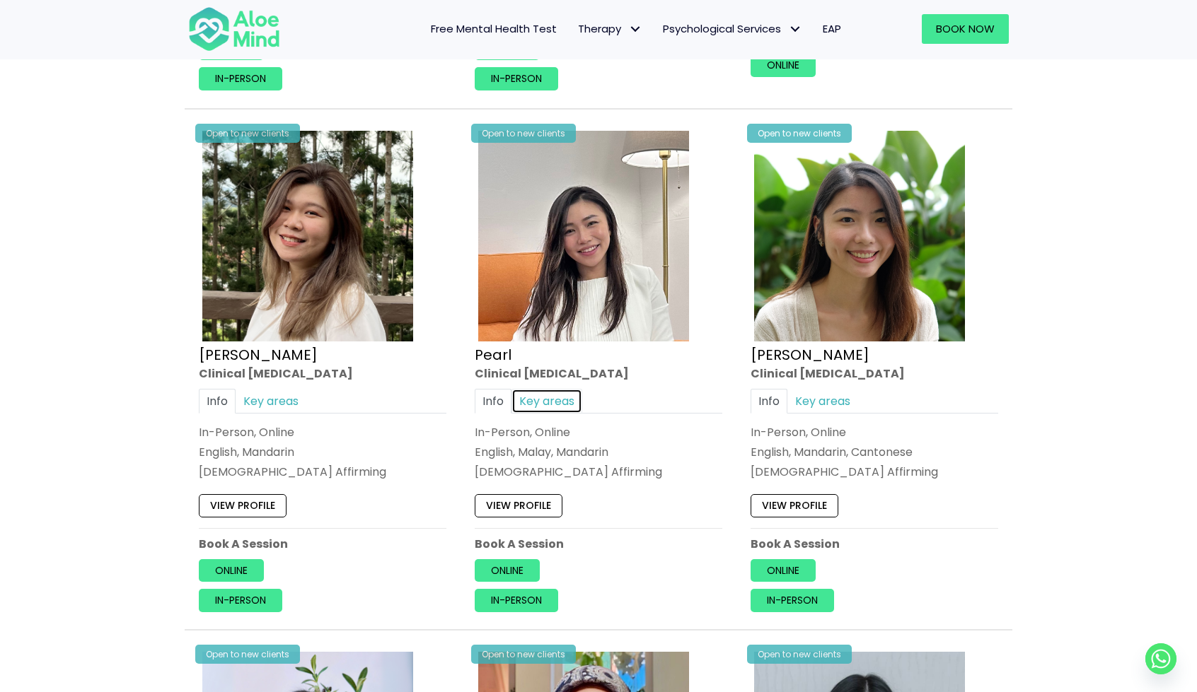
click at [562, 398] on link "Key areas" at bounding box center [546, 400] width 71 height 25
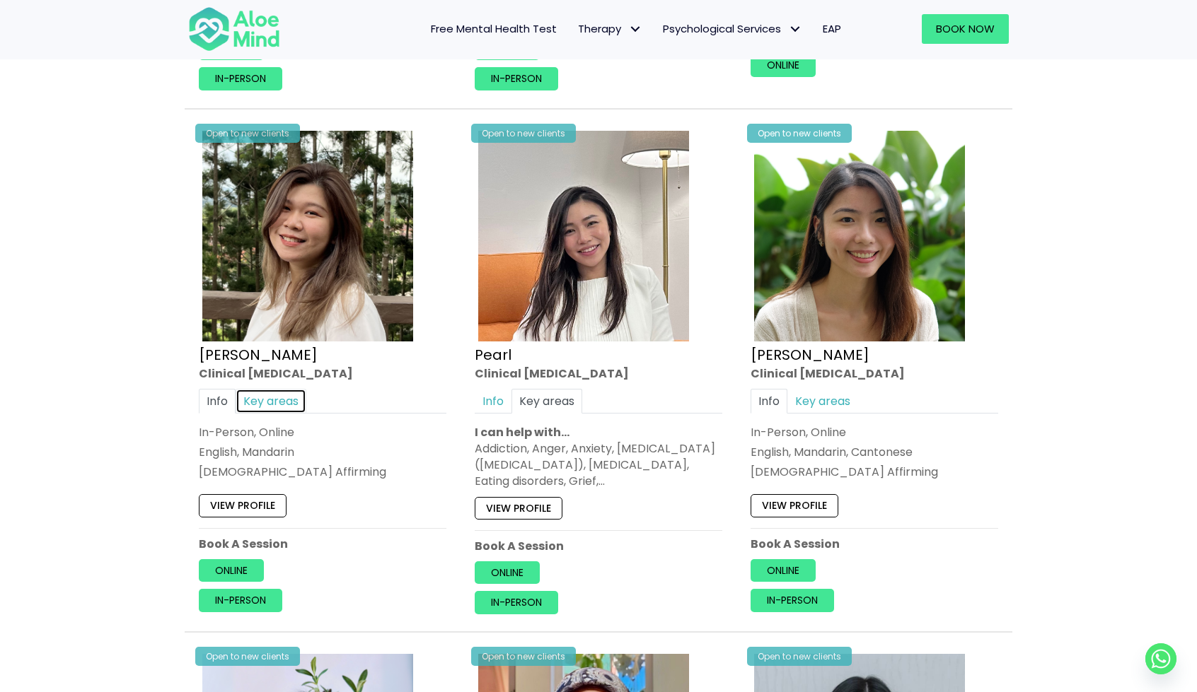
click at [253, 390] on link "Key areas" at bounding box center [271, 400] width 71 height 25
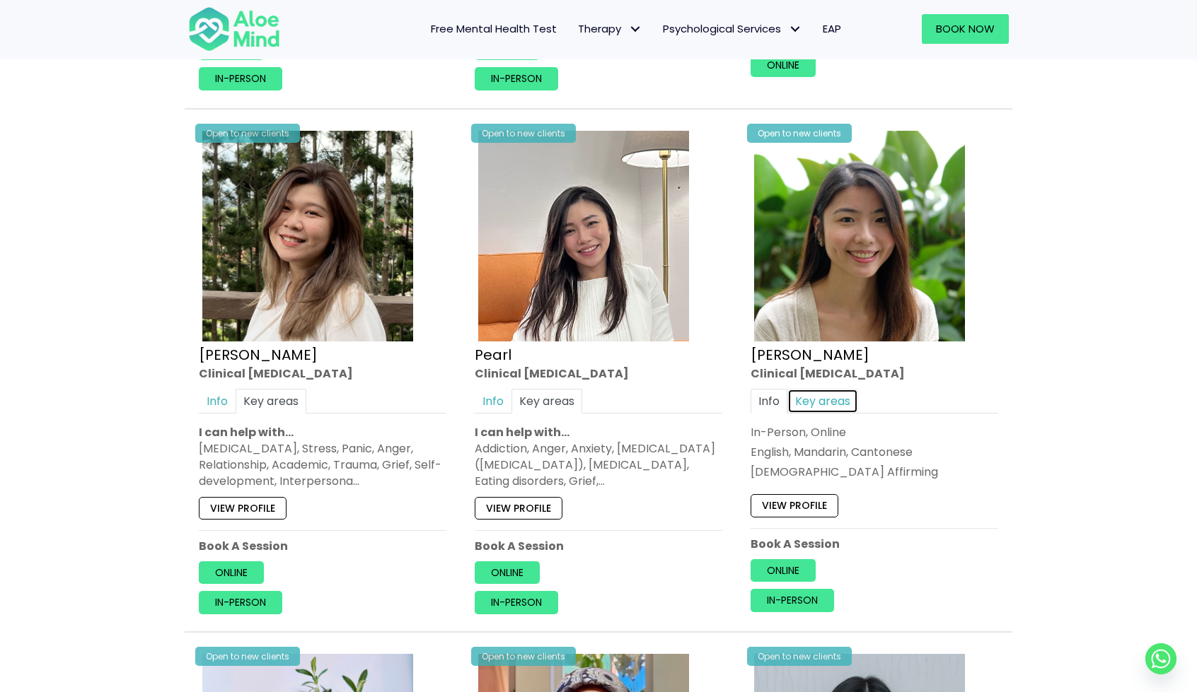
click at [839, 396] on link "Key areas" at bounding box center [822, 400] width 71 height 25
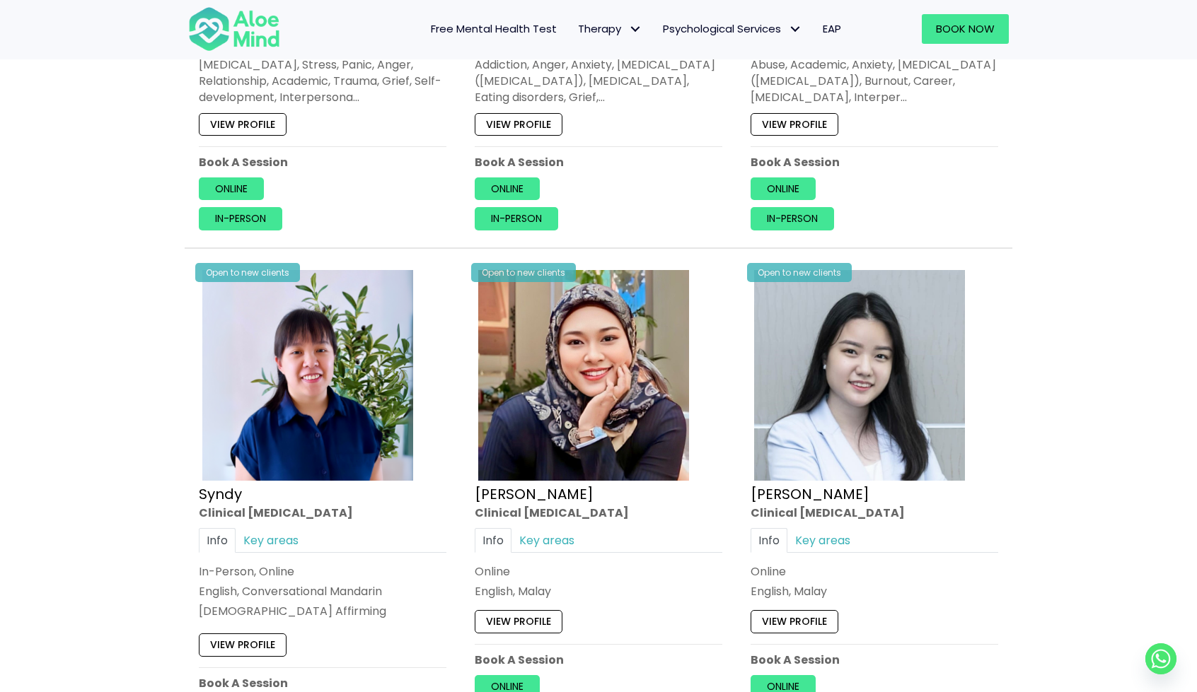
scroll to position [2170, 0]
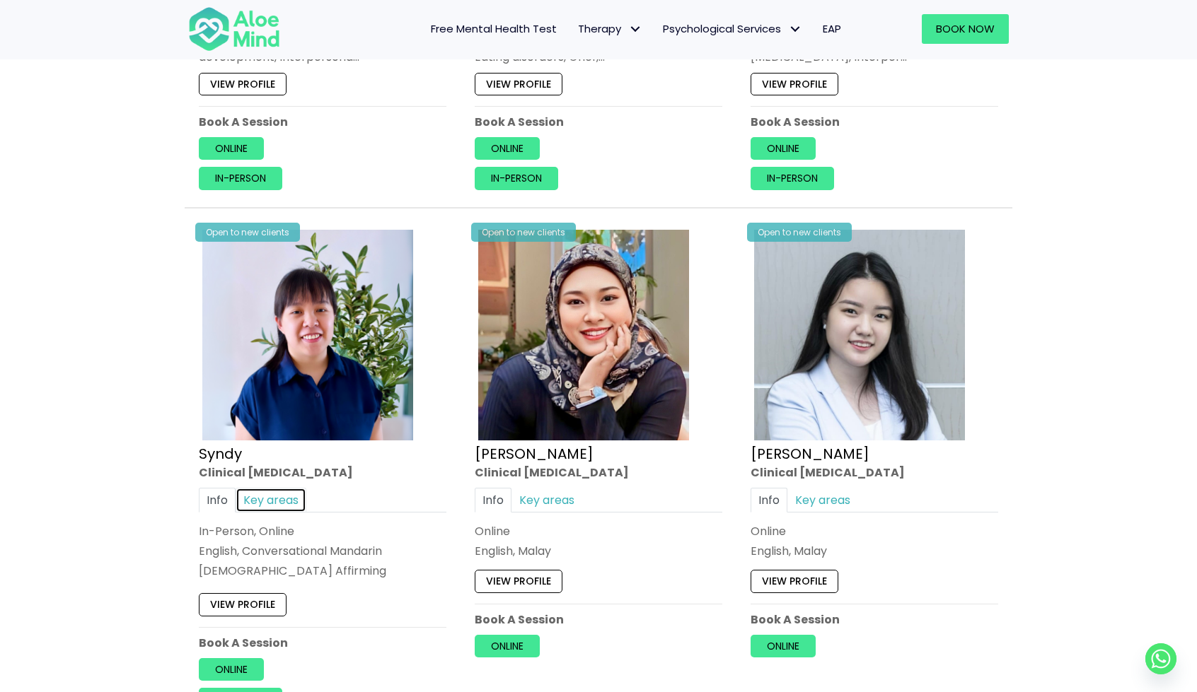
click at [272, 498] on link "Key areas" at bounding box center [271, 500] width 71 height 25
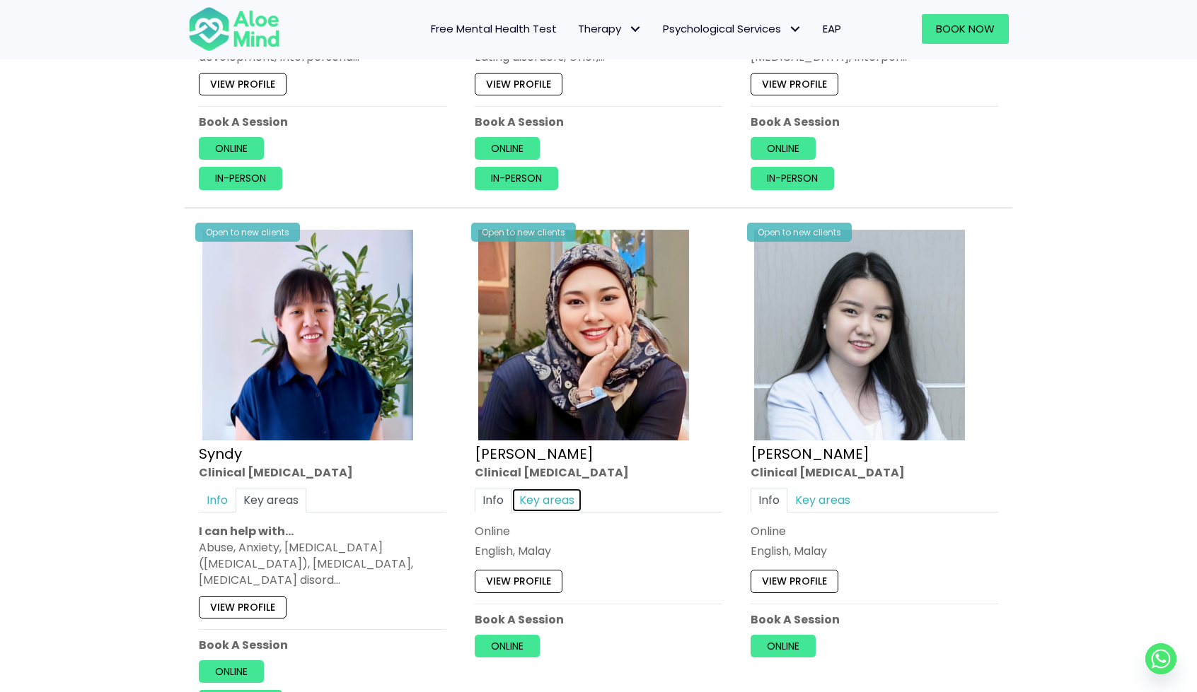
click at [526, 492] on link "Key areas" at bounding box center [546, 500] width 71 height 25
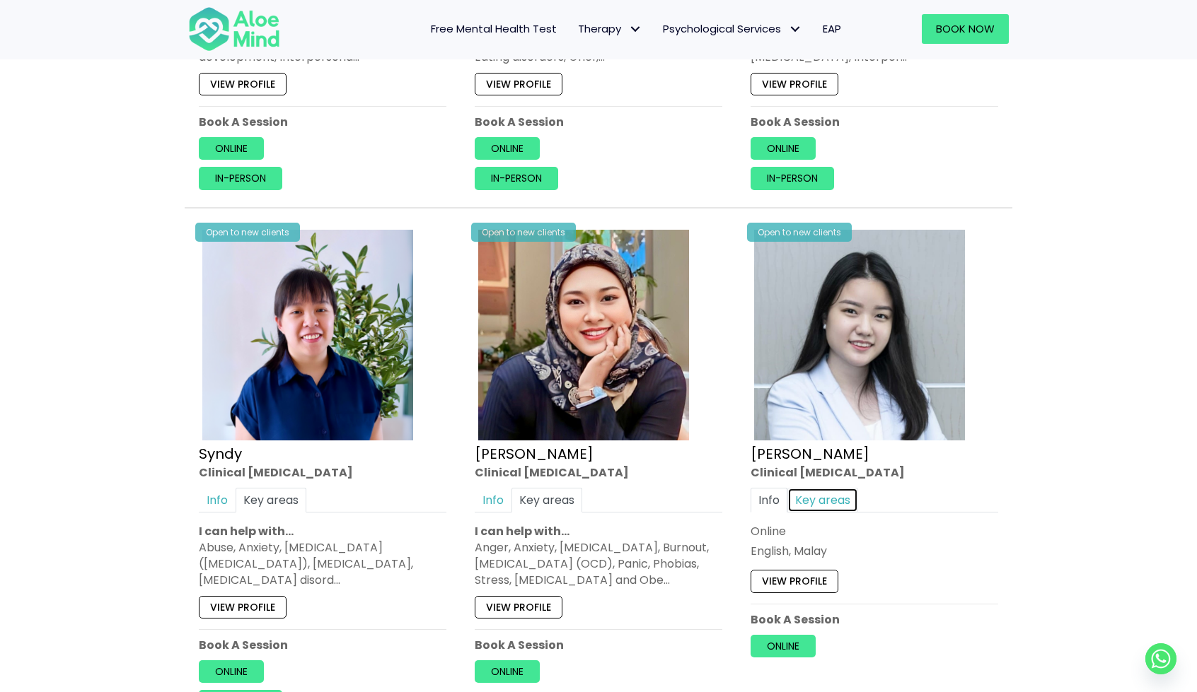
click at [808, 491] on link "Key areas" at bounding box center [822, 500] width 71 height 25
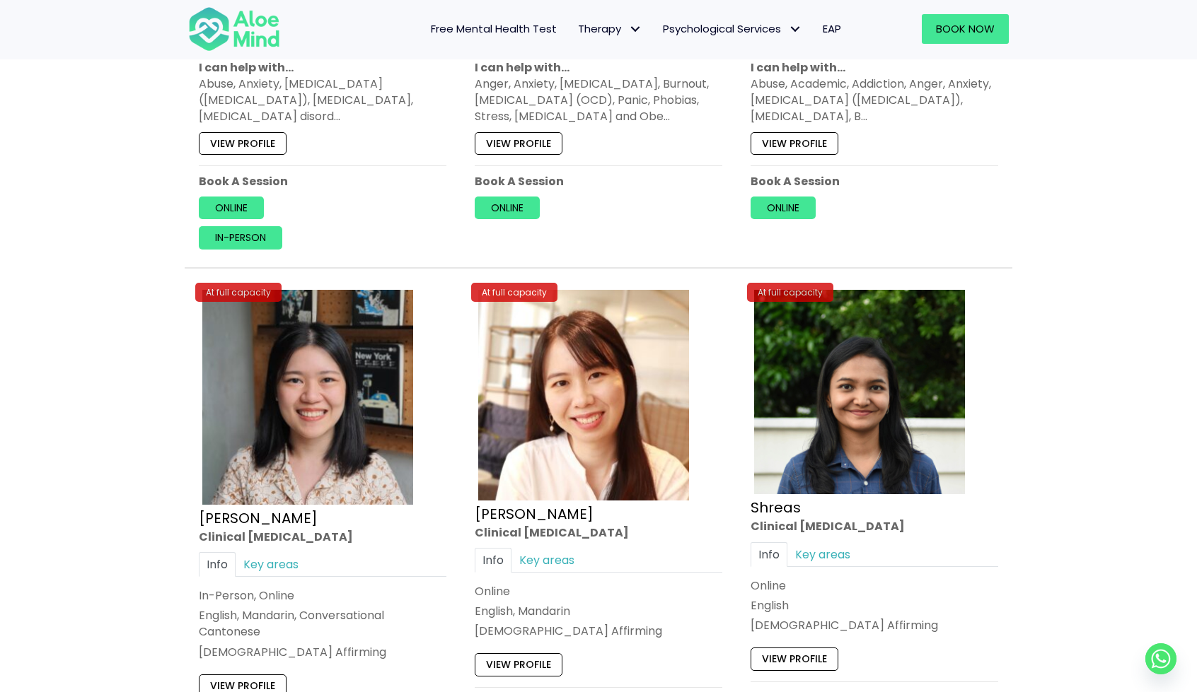
scroll to position [2736, 0]
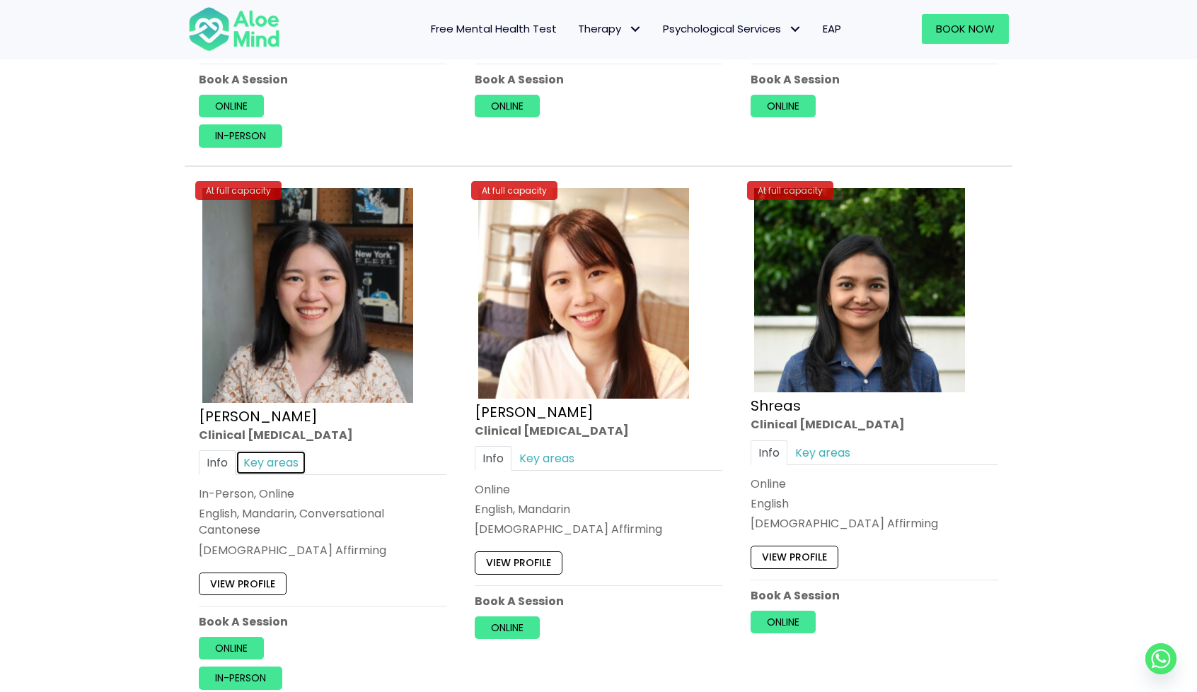
click at [291, 463] on link "Key areas" at bounding box center [271, 463] width 71 height 25
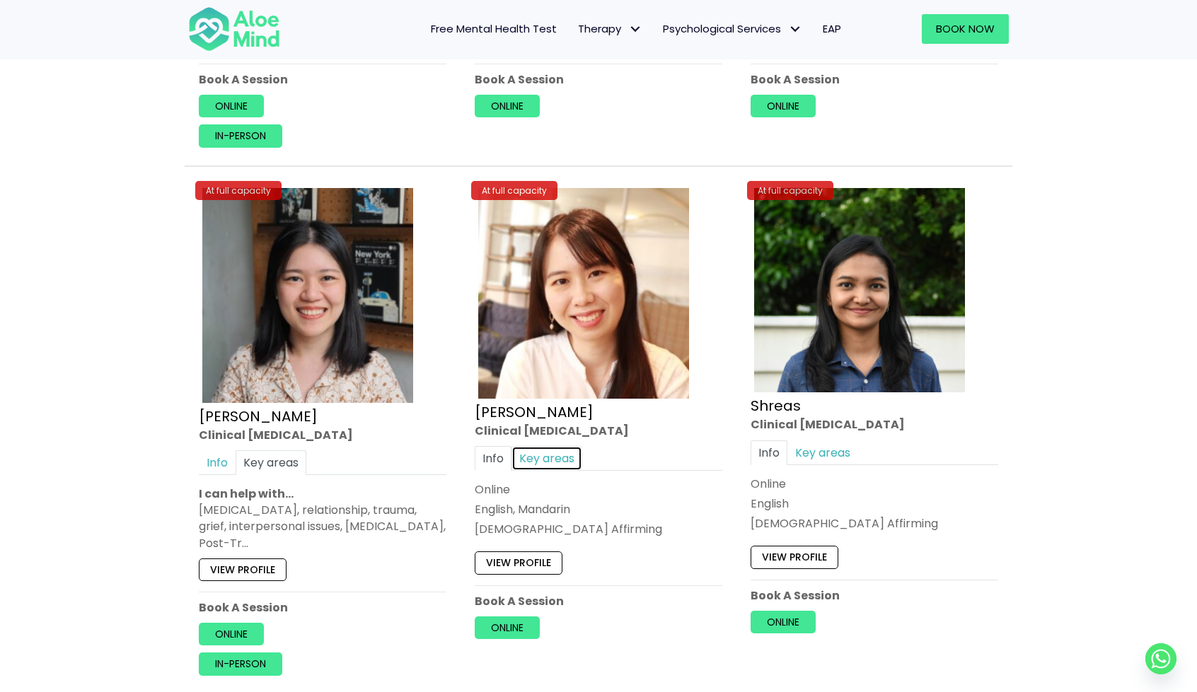
click at [562, 452] on link "Key areas" at bounding box center [546, 458] width 71 height 25
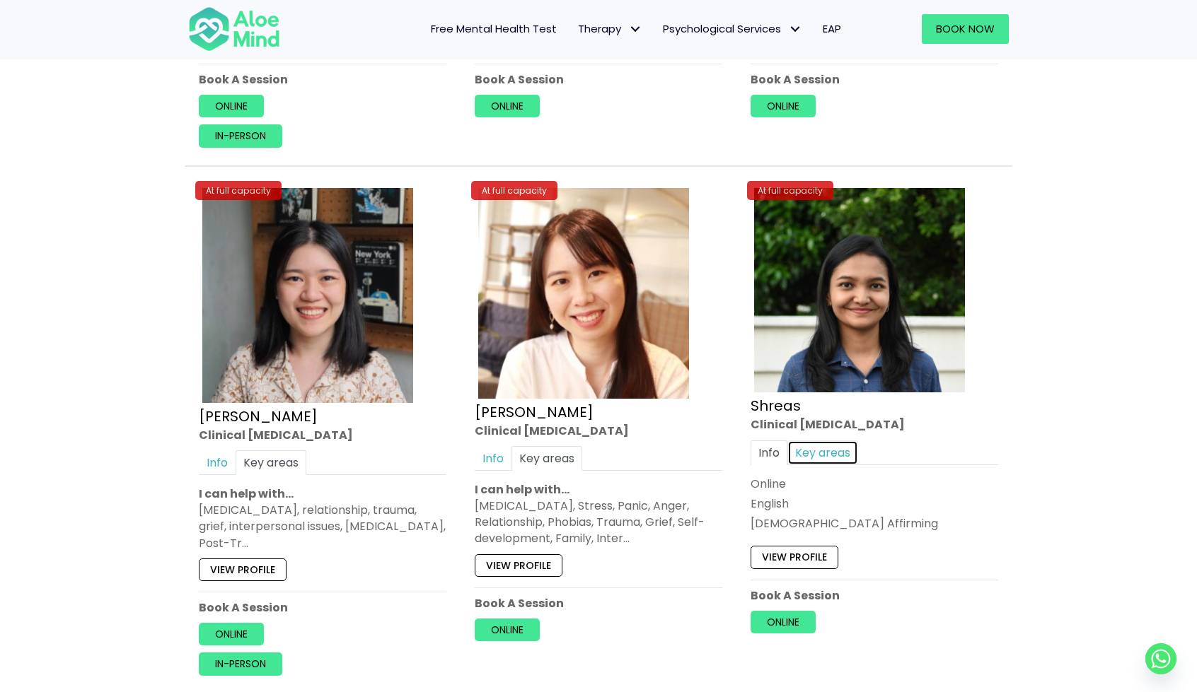
click at [806, 454] on link "Key areas" at bounding box center [822, 453] width 71 height 25
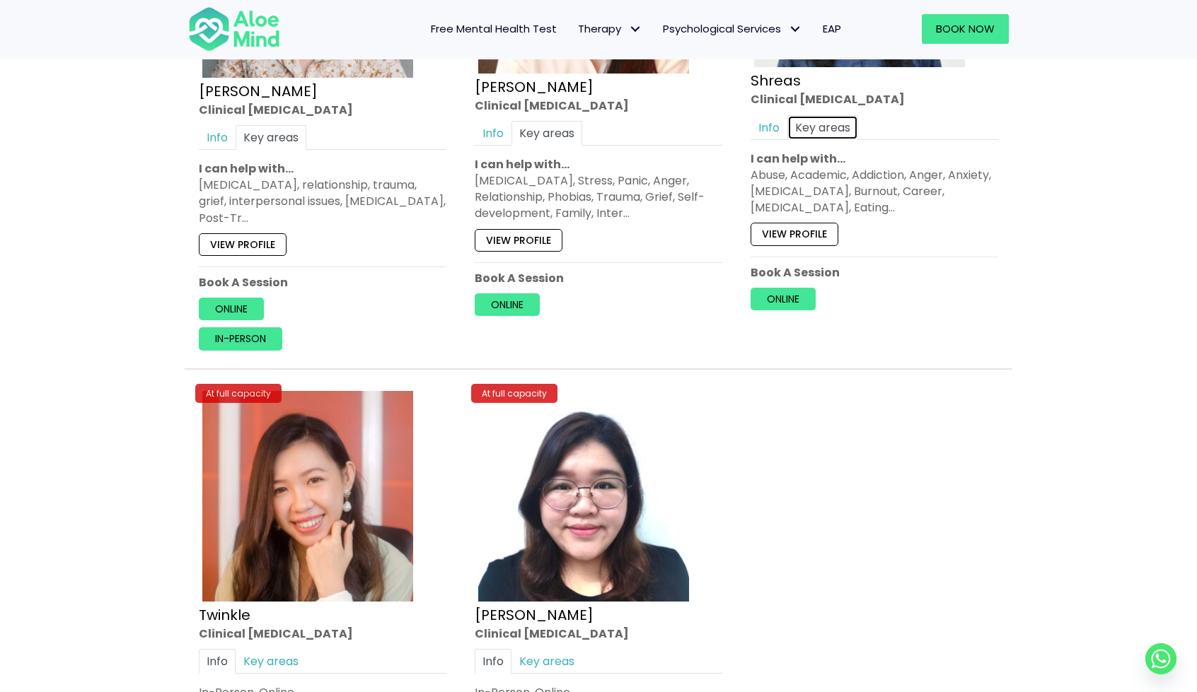
scroll to position [3160, 0]
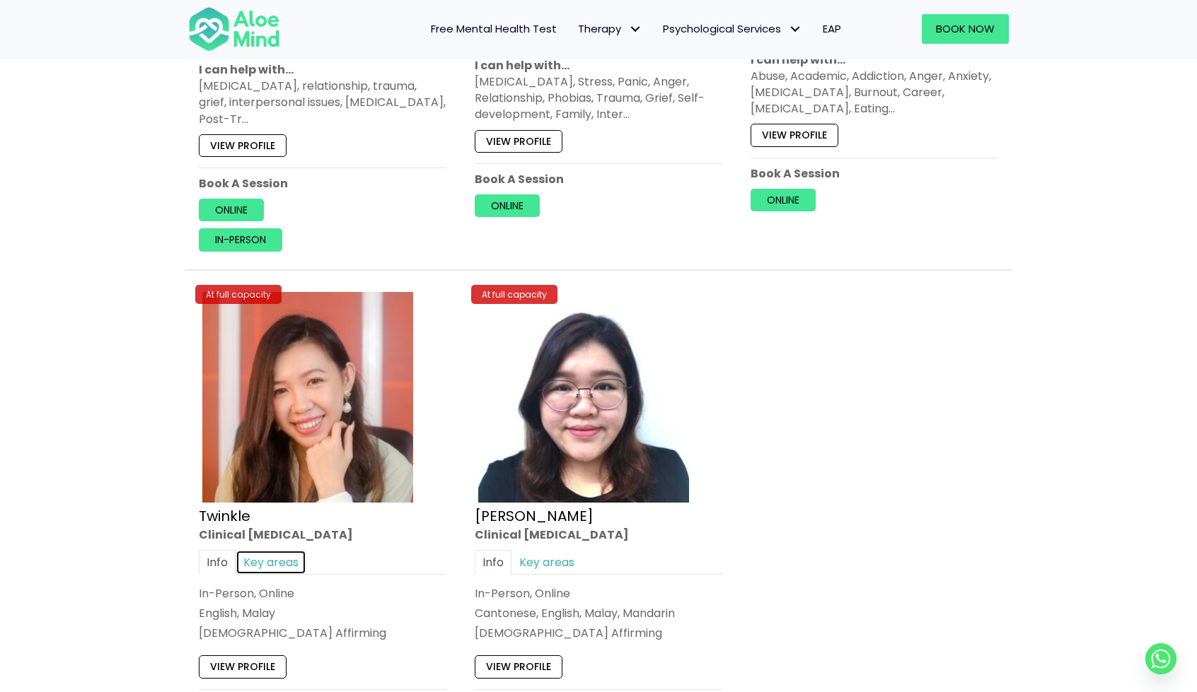
click at [276, 555] on link "Key areas" at bounding box center [271, 562] width 71 height 25
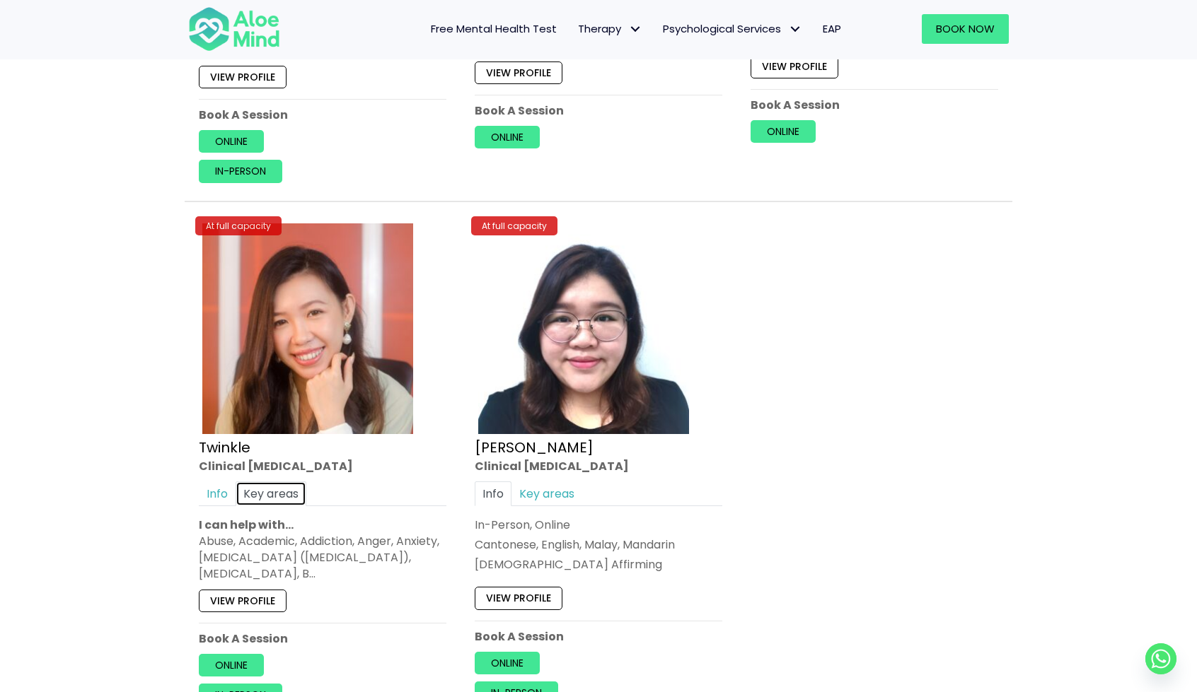
scroll to position [3231, 0]
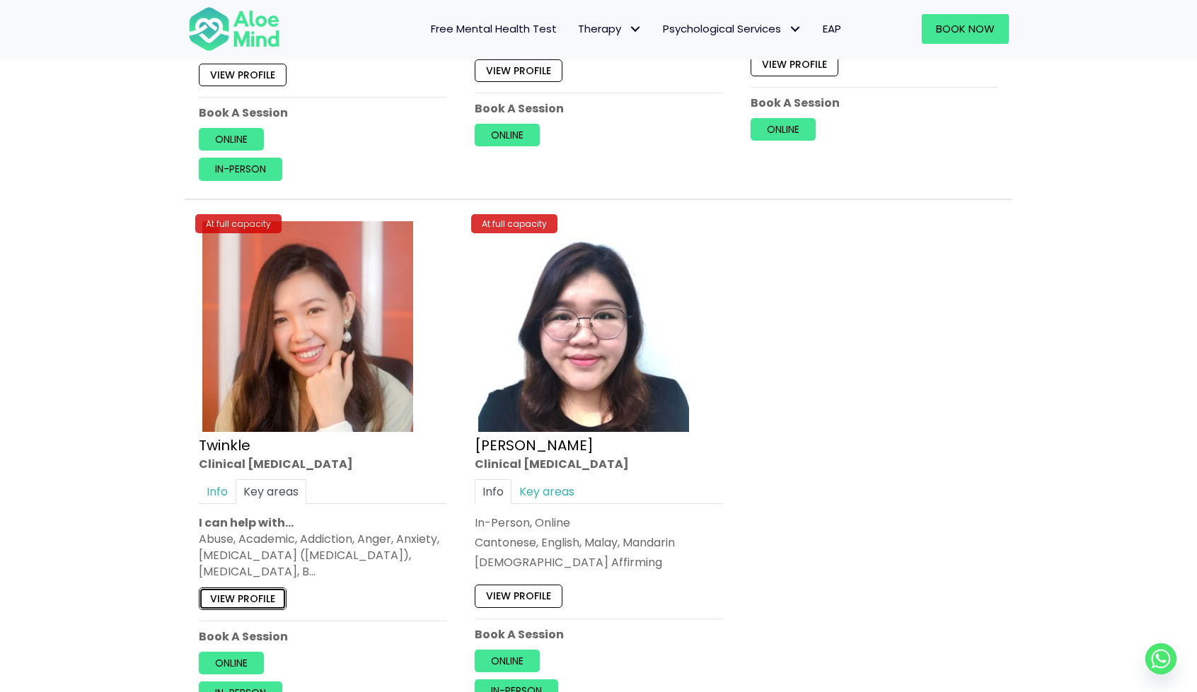
click at [260, 588] on link "View profile" at bounding box center [243, 599] width 88 height 23
click at [240, 652] on link "Online" at bounding box center [231, 663] width 65 height 23
click at [232, 653] on link "Online" at bounding box center [231, 663] width 65 height 23
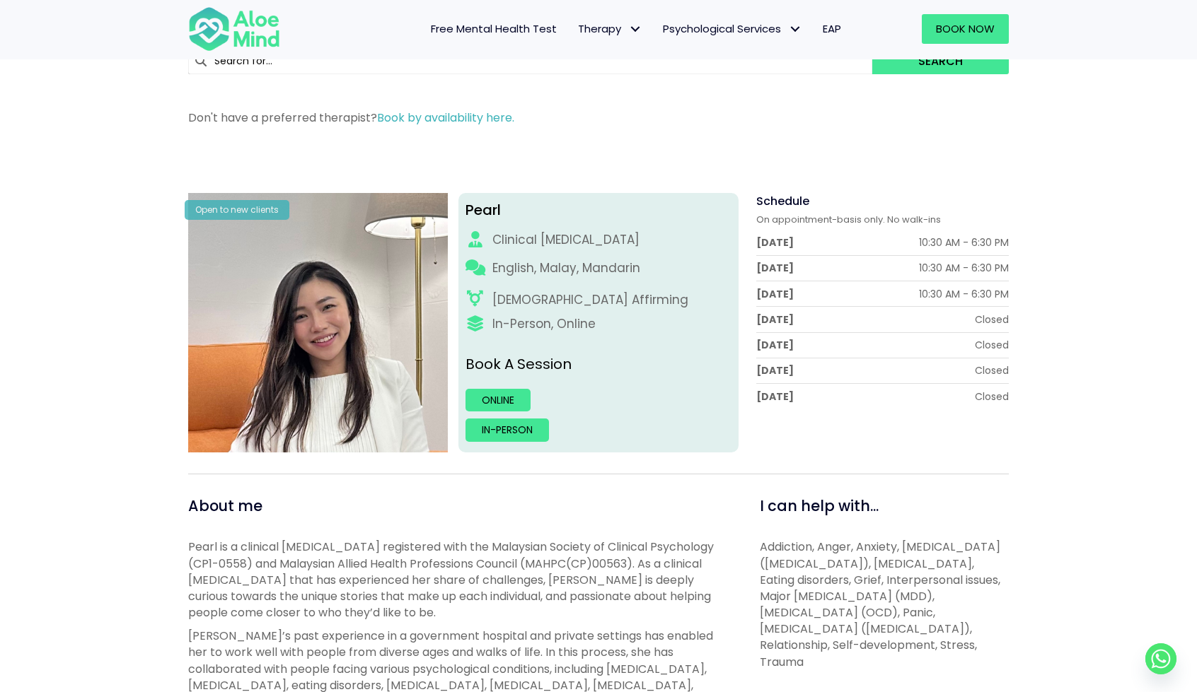
scroll to position [71, 0]
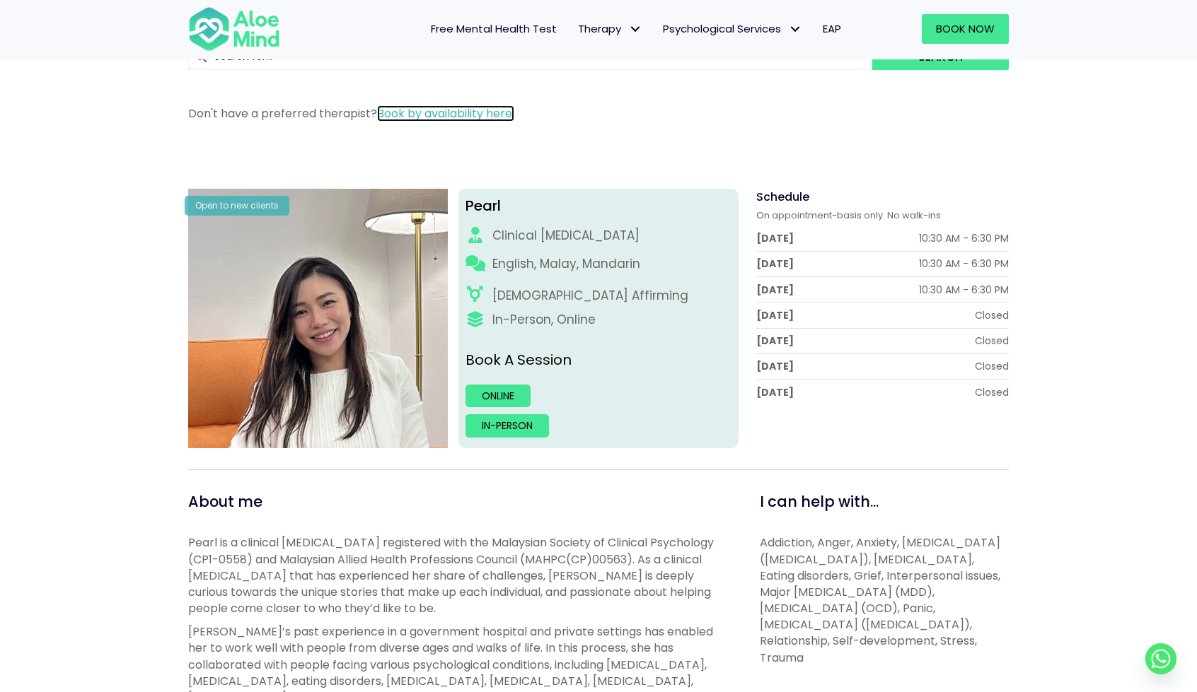
click at [497, 118] on link "Book by availability here." at bounding box center [445, 113] width 137 height 16
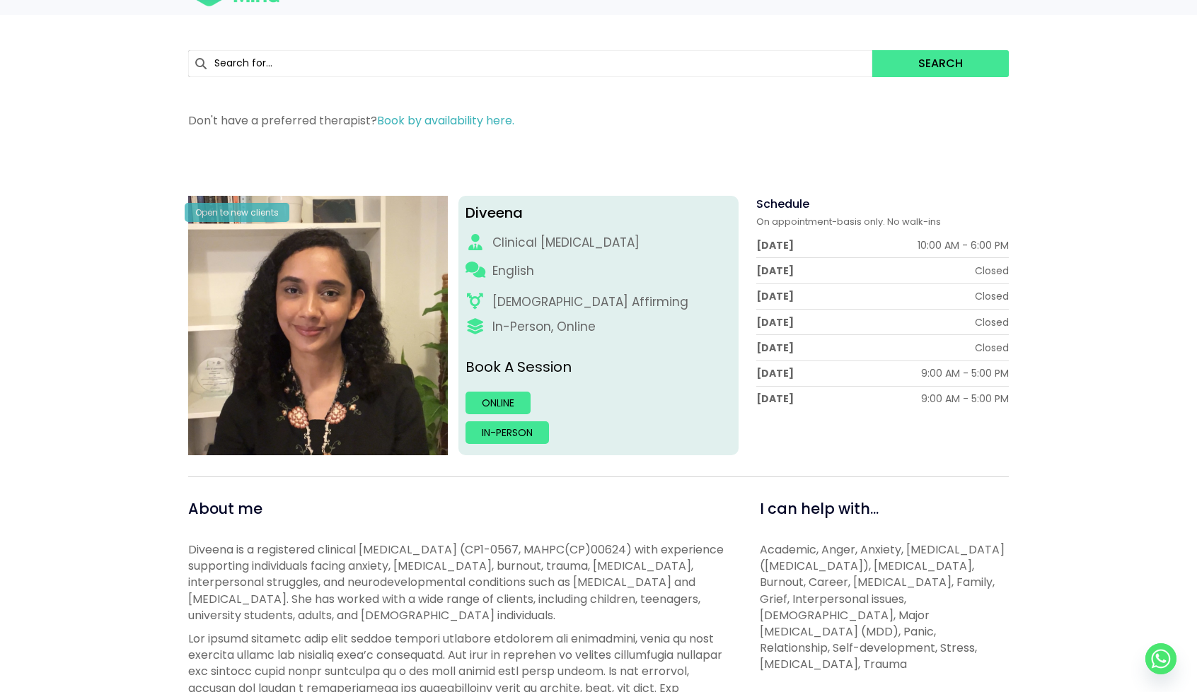
scroll to position [71, 0]
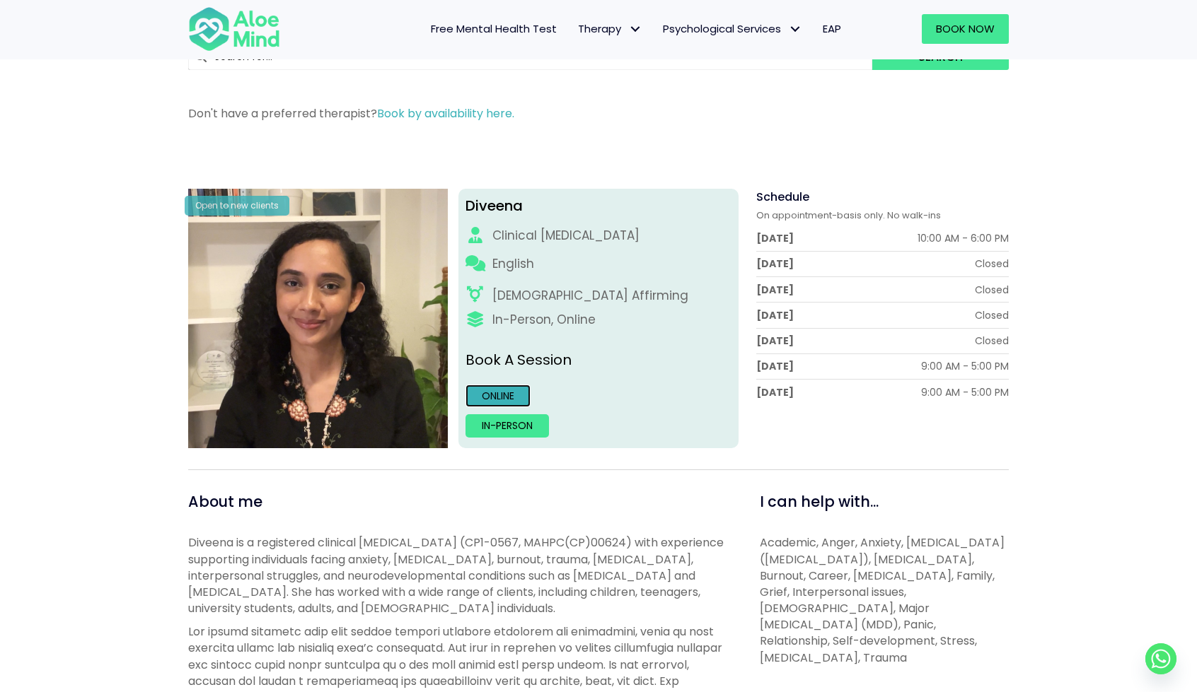
click at [509, 397] on link "Online" at bounding box center [497, 396] width 65 height 23
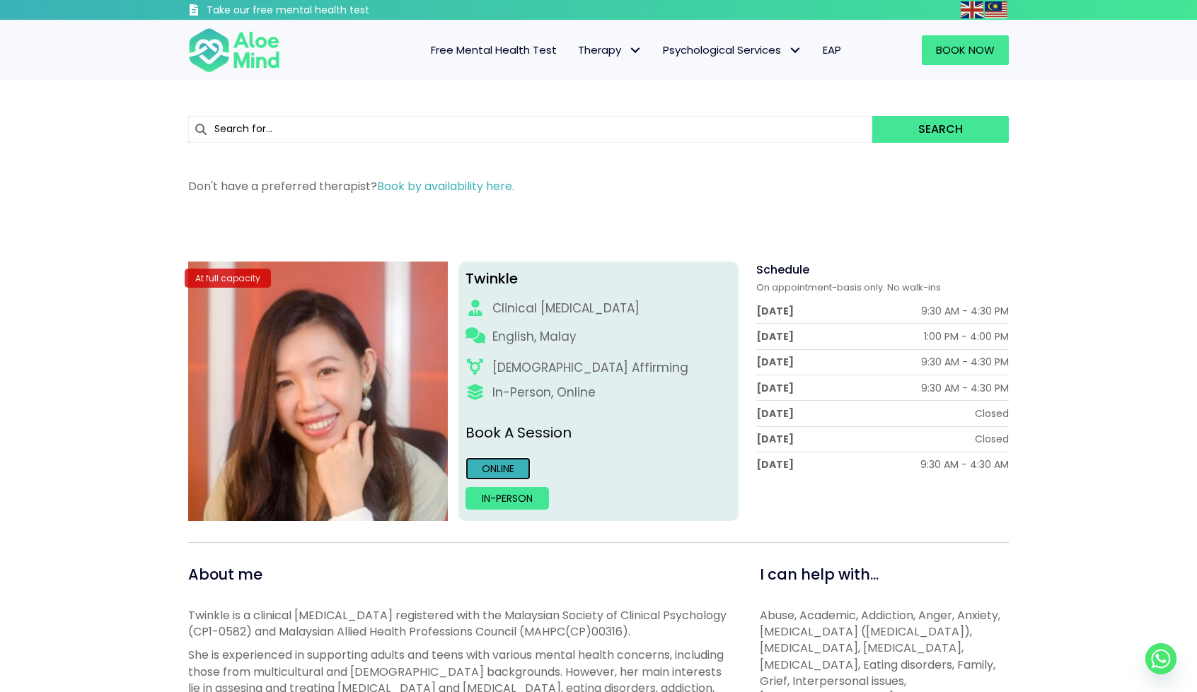
click at [522, 460] on link "Online" at bounding box center [497, 469] width 65 height 23
